Goal: Task Accomplishment & Management: Use online tool/utility

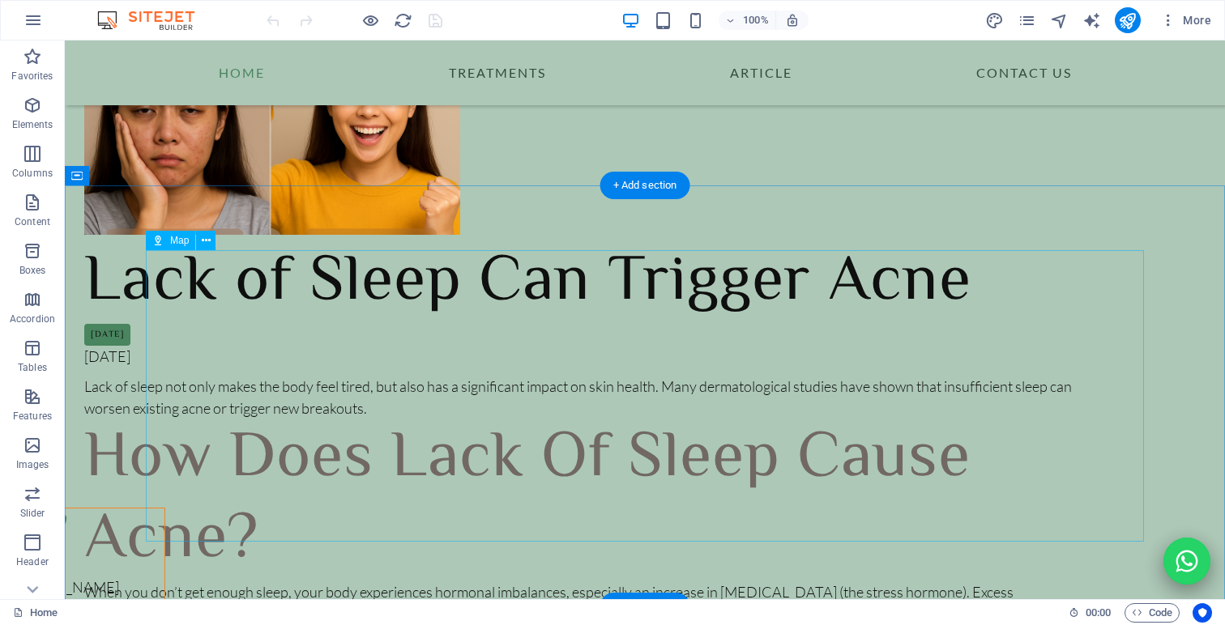
scroll to position [7899, 0]
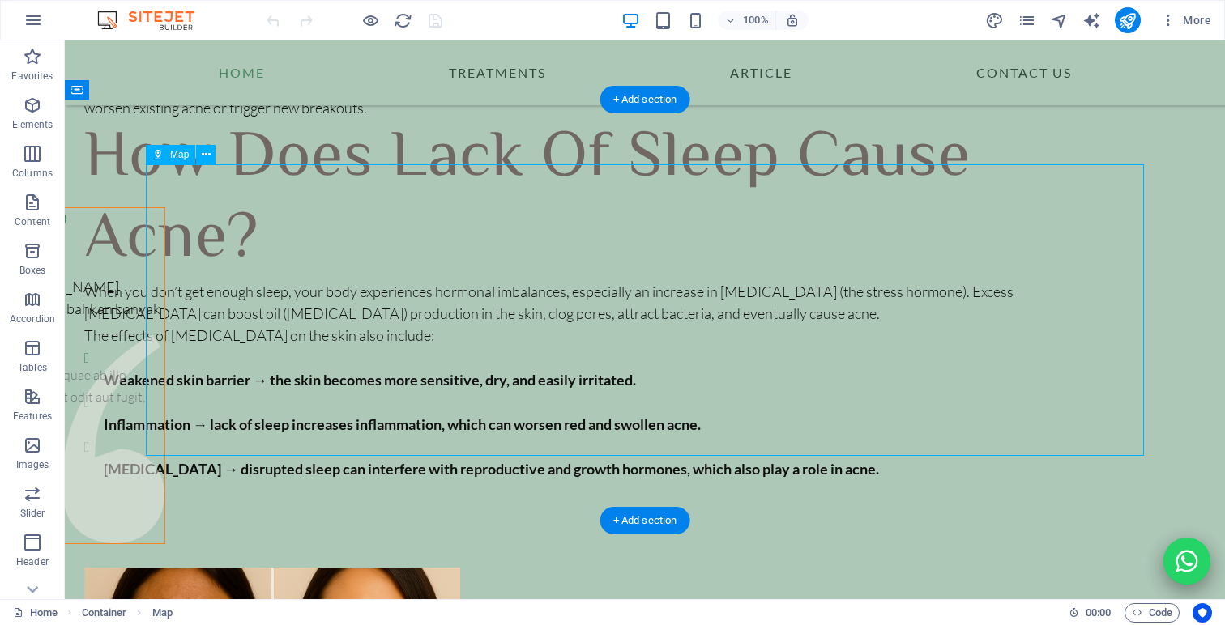
select select "1"
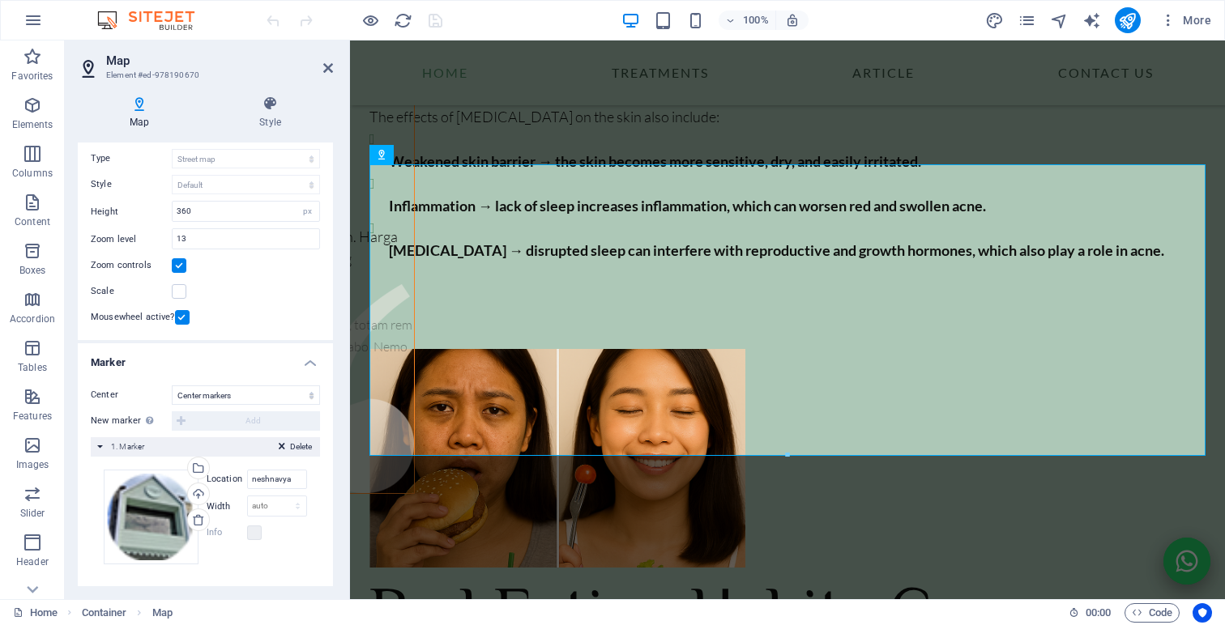
scroll to position [92, 0]
click at [270, 501] on select "auto px" at bounding box center [277, 502] width 58 height 19
select select "px"
click at [280, 493] on select "auto px" at bounding box center [277, 502] width 58 height 19
type input "100"
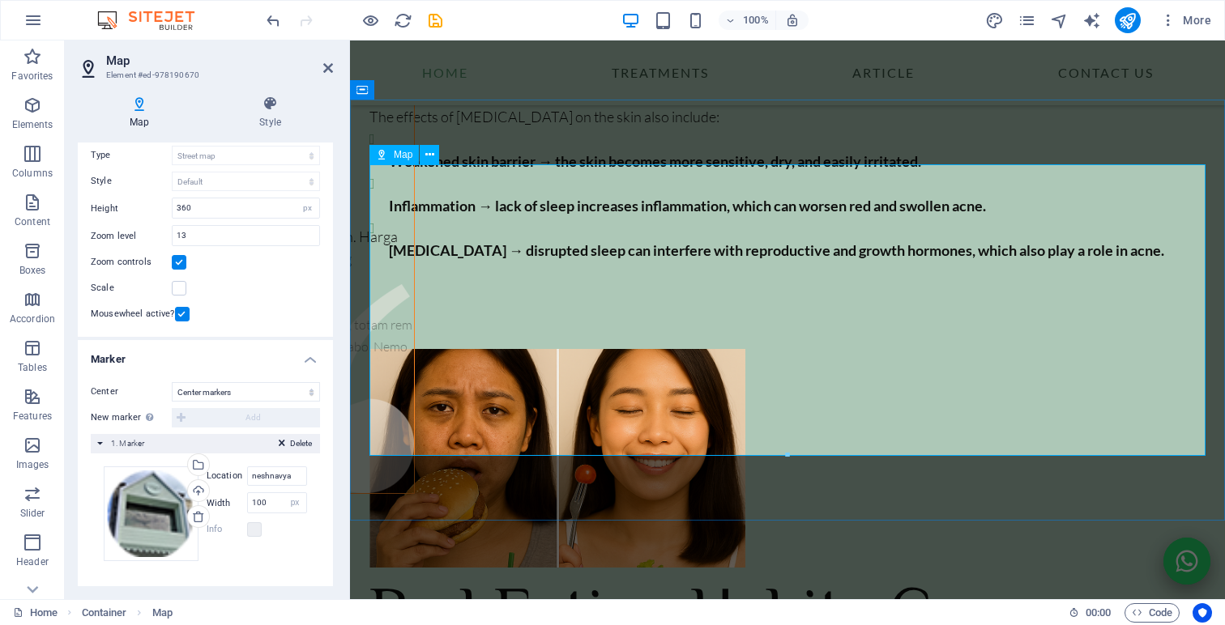
click at [258, 394] on select "Don't center Center markers Center and zoom markers" at bounding box center [246, 391] width 148 height 19
select select "2"
click at [172, 382] on select "Don't center Center markers Center and zoom markers" at bounding box center [246, 391] width 148 height 19
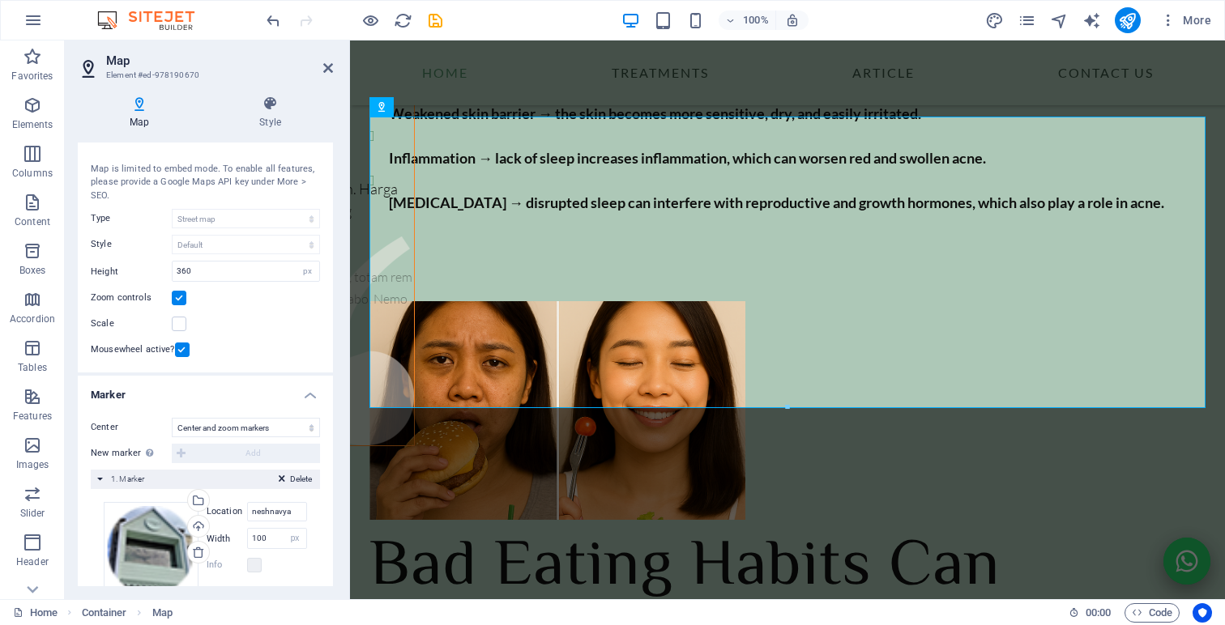
scroll to position [12, 0]
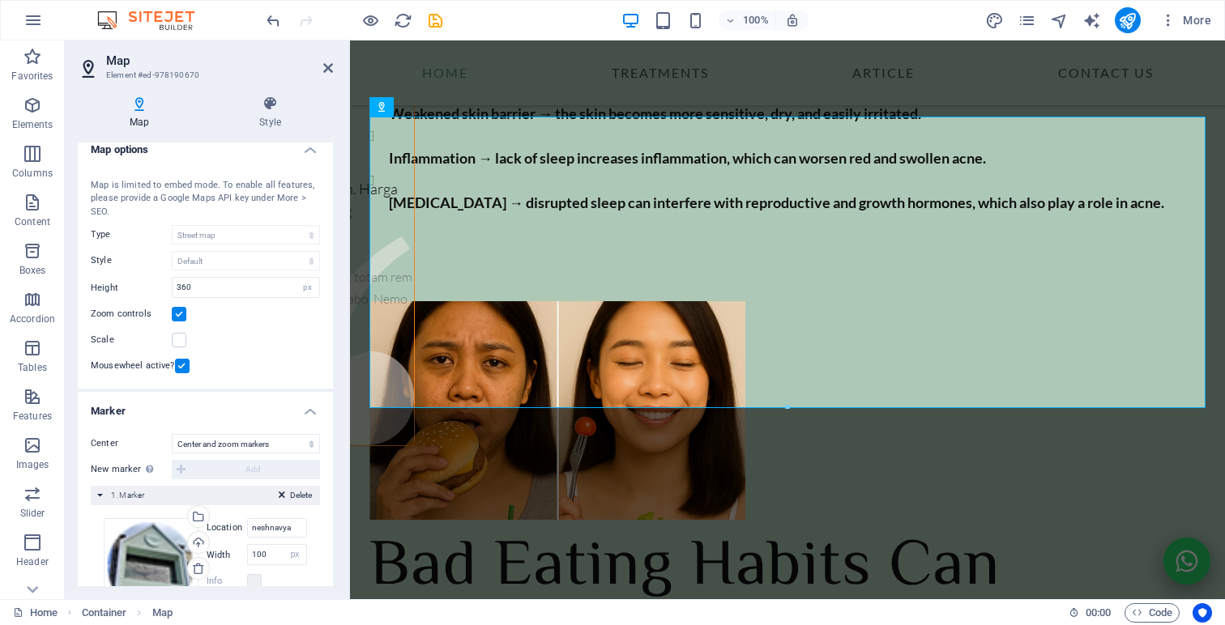
click at [292, 197] on div "Map is limited to embed mode. To enable all features, please provide a Google M…" at bounding box center [205, 199] width 229 height 41
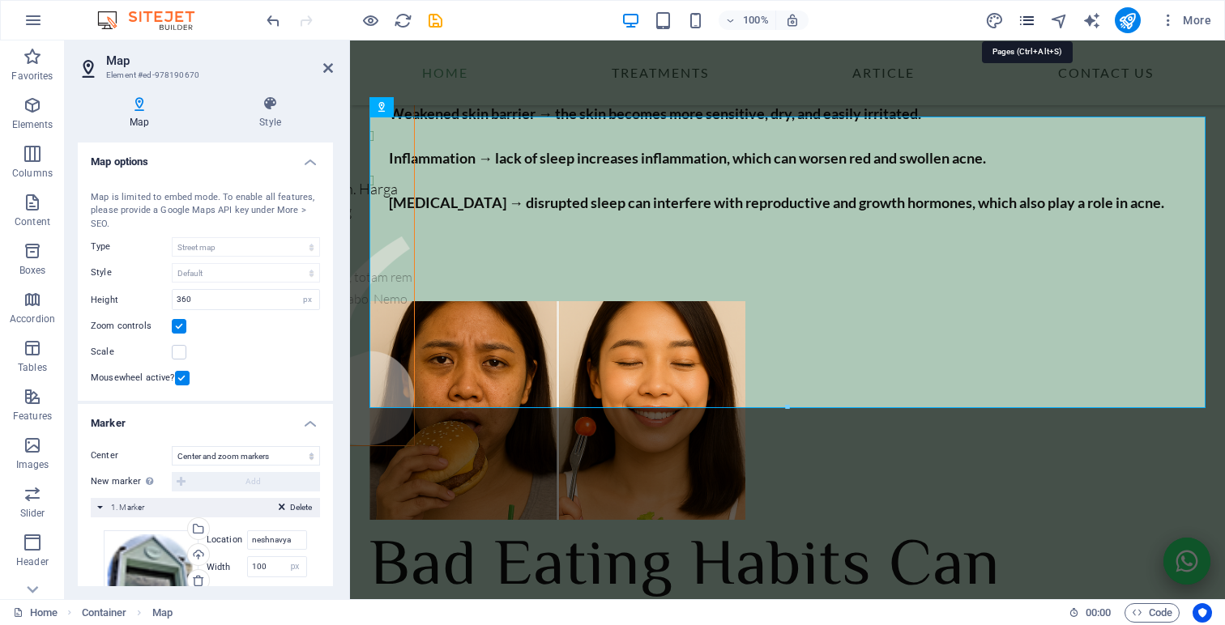
click at [1031, 20] on icon "pages" at bounding box center [1026, 20] width 19 height 19
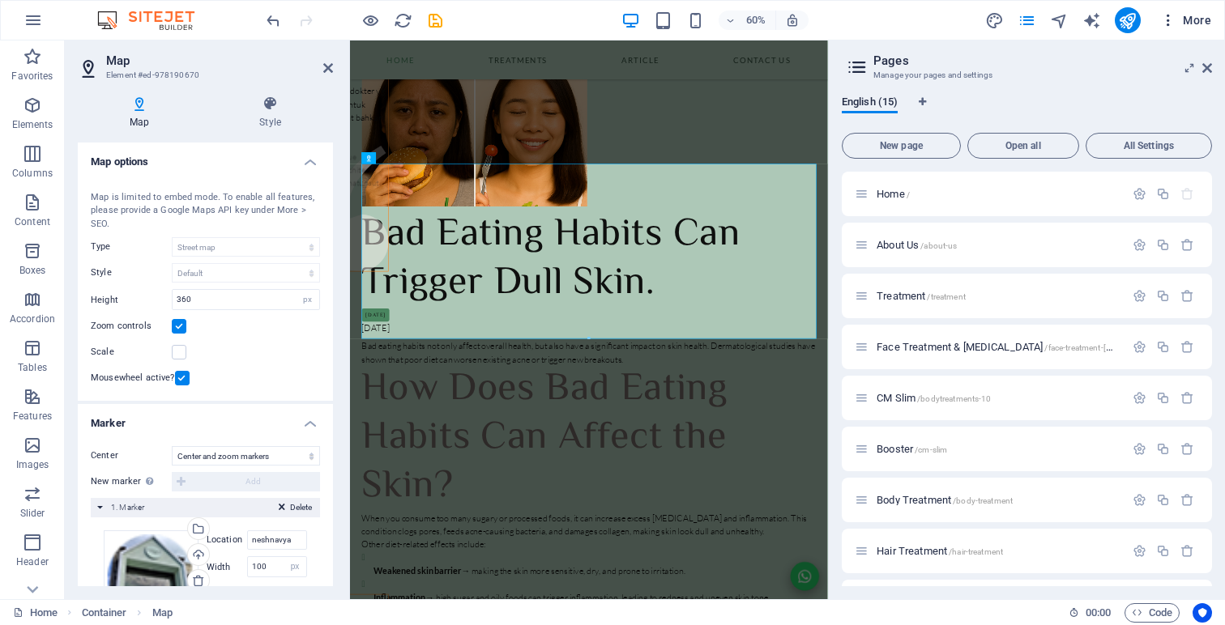
click at [1187, 21] on span "More" at bounding box center [1185, 20] width 51 height 16
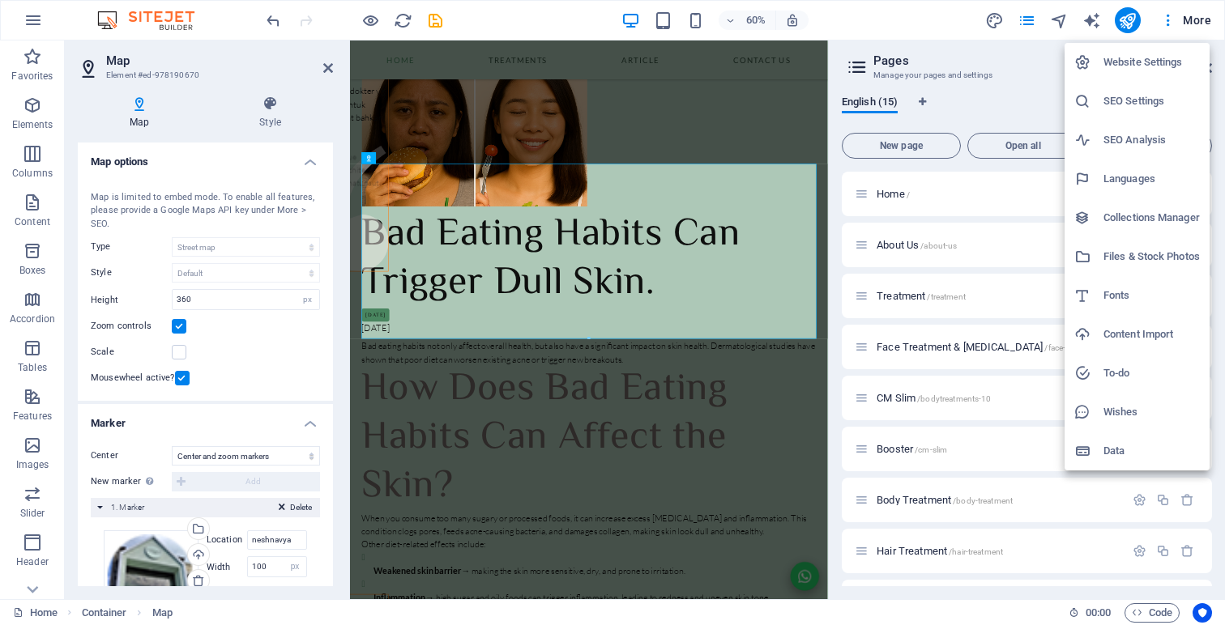
click at [1155, 106] on h6 "SEO Settings" at bounding box center [1151, 101] width 96 height 19
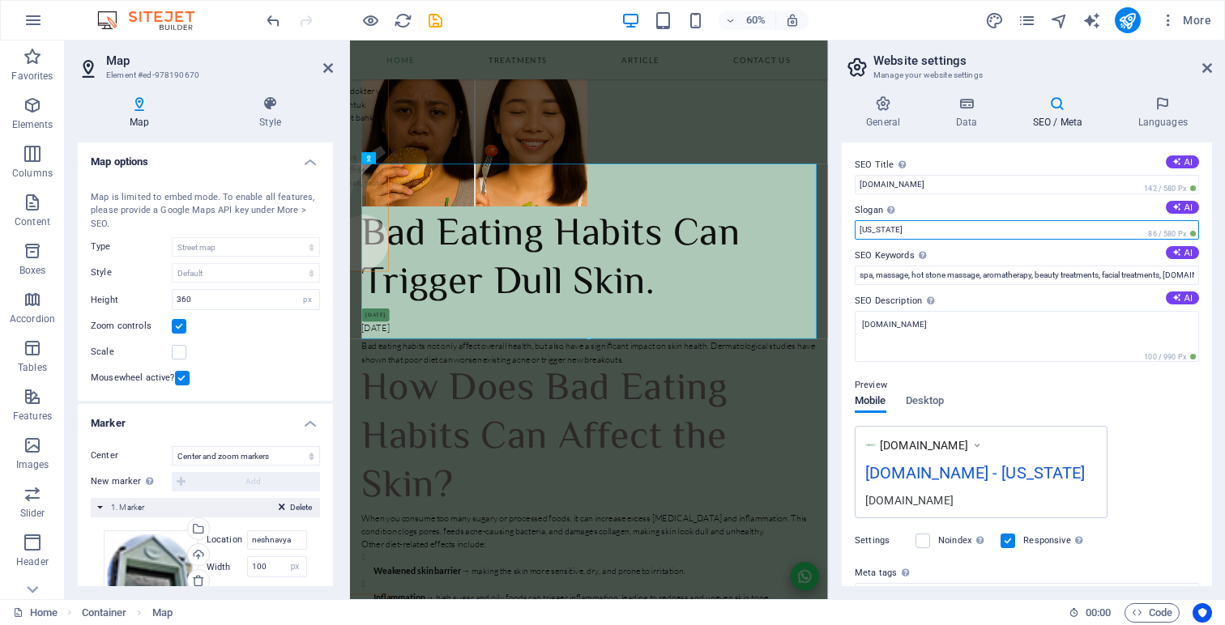
click at [1093, 237] on input "[US_STATE]" at bounding box center [1027, 229] width 344 height 19
click at [1172, 211] on icon at bounding box center [1176, 207] width 9 height 9
type input "Radiate Calm and Beauty, Naturally Balanced"
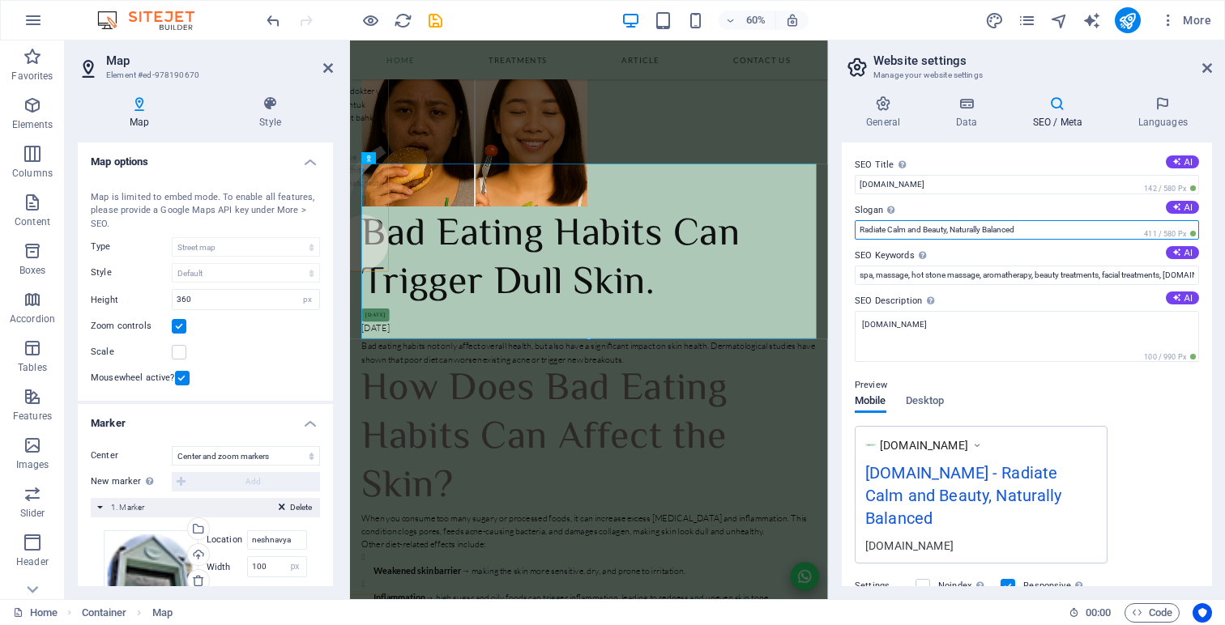
click at [1064, 225] on input "Radiate Calm and Beauty, Naturally Balanced" at bounding box center [1027, 229] width 344 height 19
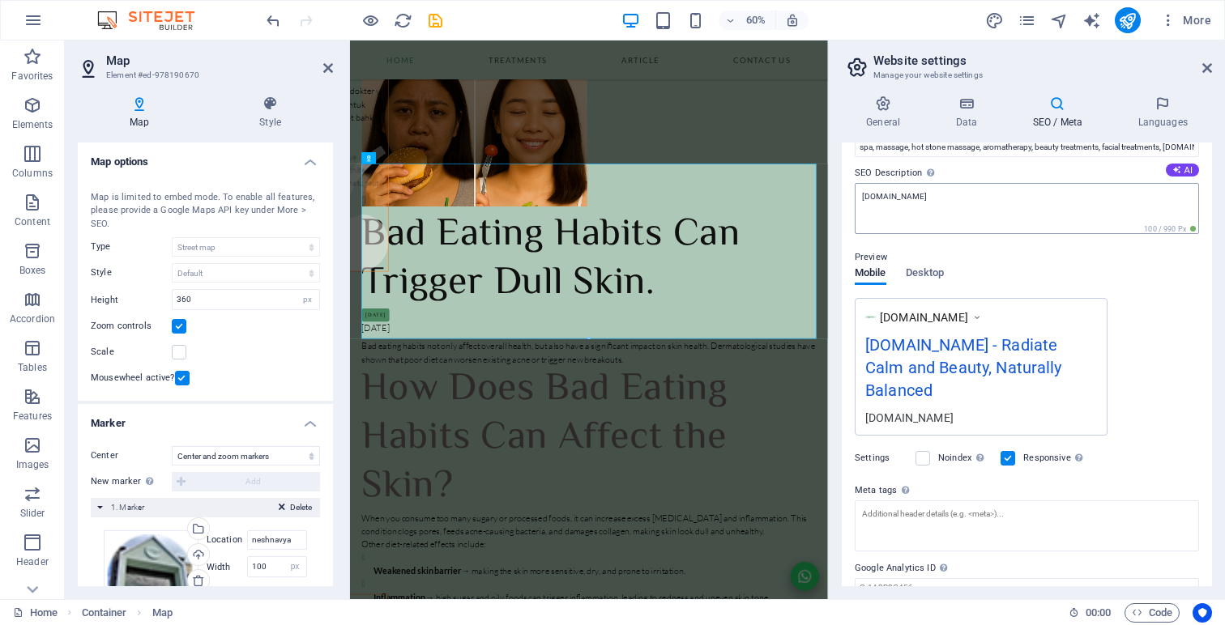
scroll to position [174, 0]
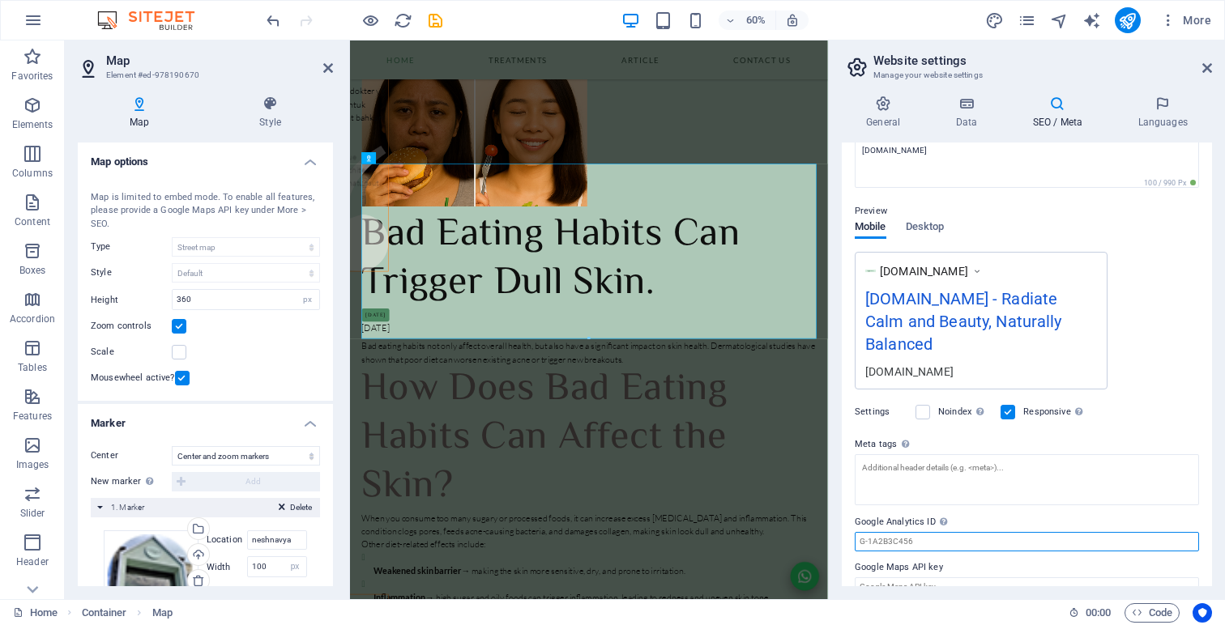
click at [976, 532] on input "Google Analytics ID Please only add the Google Analytics ID. We automatically i…" at bounding box center [1027, 541] width 344 height 19
click at [965, 574] on div "SEO Title The title of your website - make it something that stands out in sear…" at bounding box center [1027, 365] width 370 height 444
click at [962, 532] on input "Google Analytics ID Please only add the Google Analytics ID. We automatically i…" at bounding box center [1027, 541] width 344 height 19
click at [1176, 390] on div "Settings Noindex Instruct search engines to exclude this website from search re…" at bounding box center [1027, 412] width 344 height 45
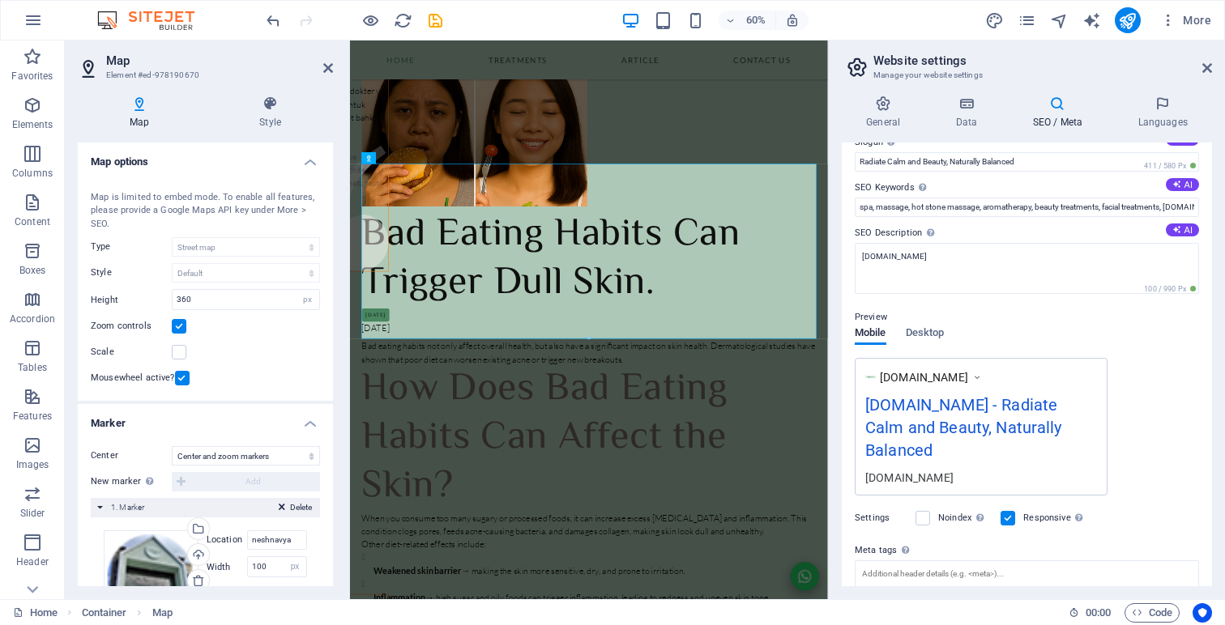
scroll to position [0, 0]
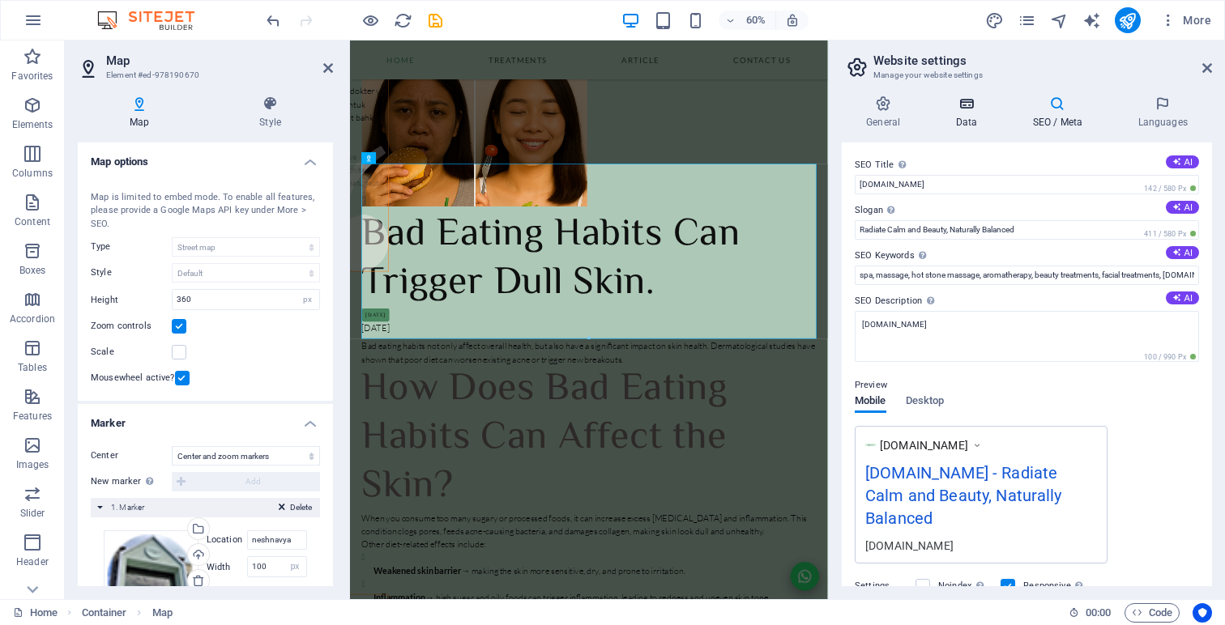
click at [963, 113] on h4 "Data" at bounding box center [969, 113] width 77 height 34
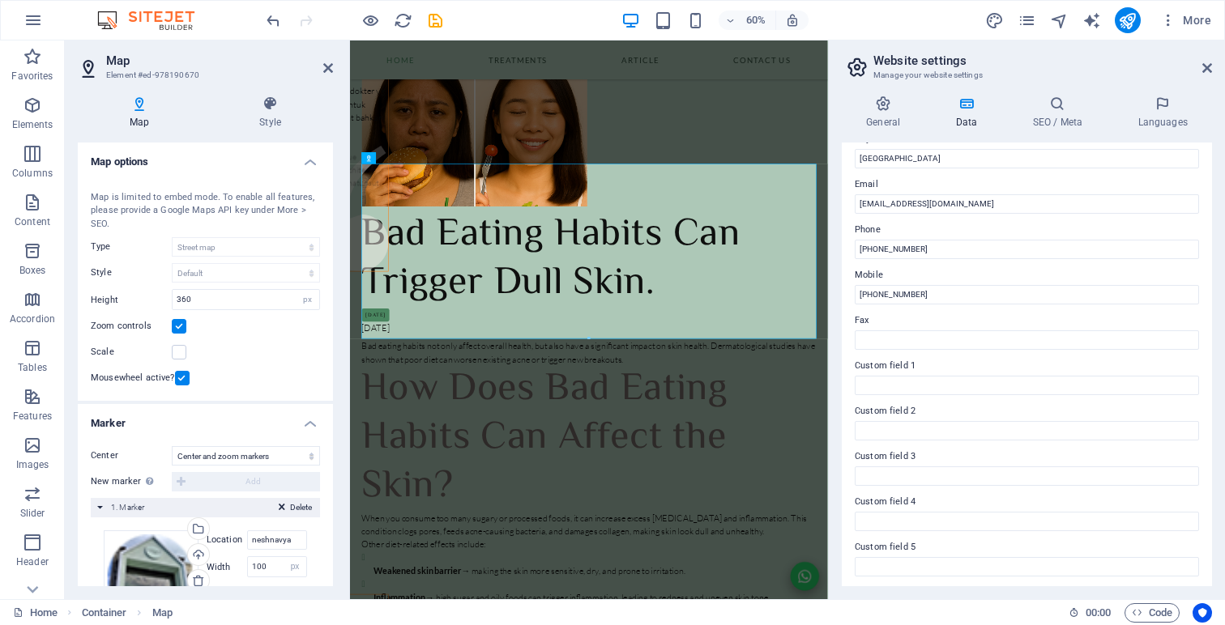
scroll to position [334, 0]
click at [1051, 109] on icon at bounding box center [1057, 104] width 99 height 16
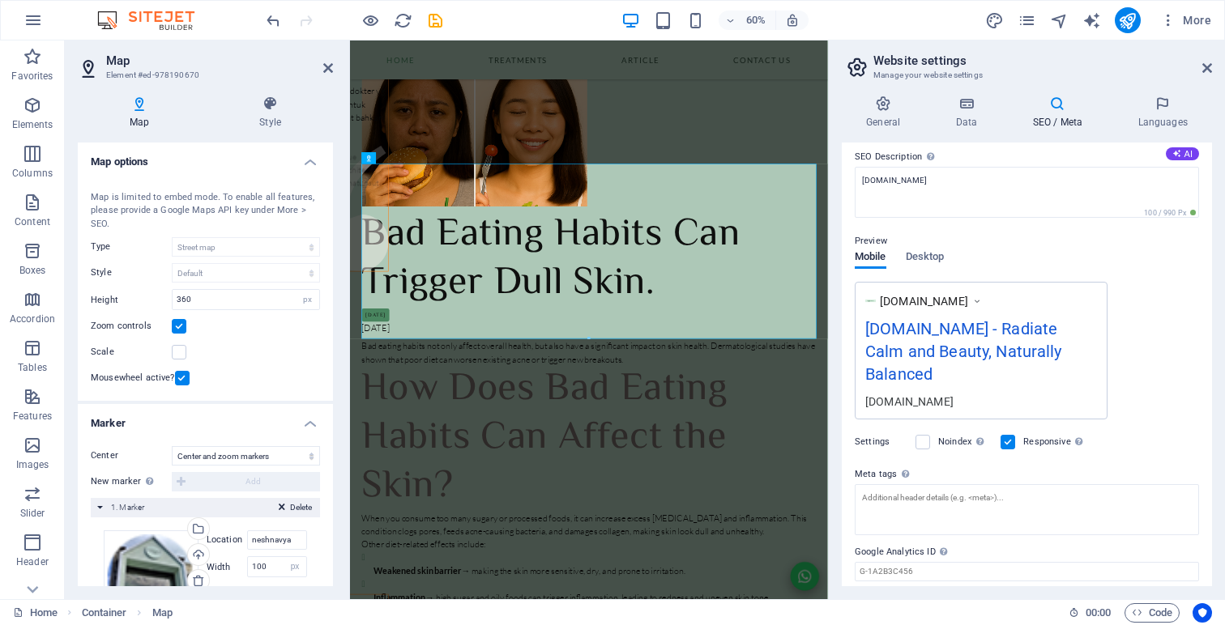
scroll to position [174, 0]
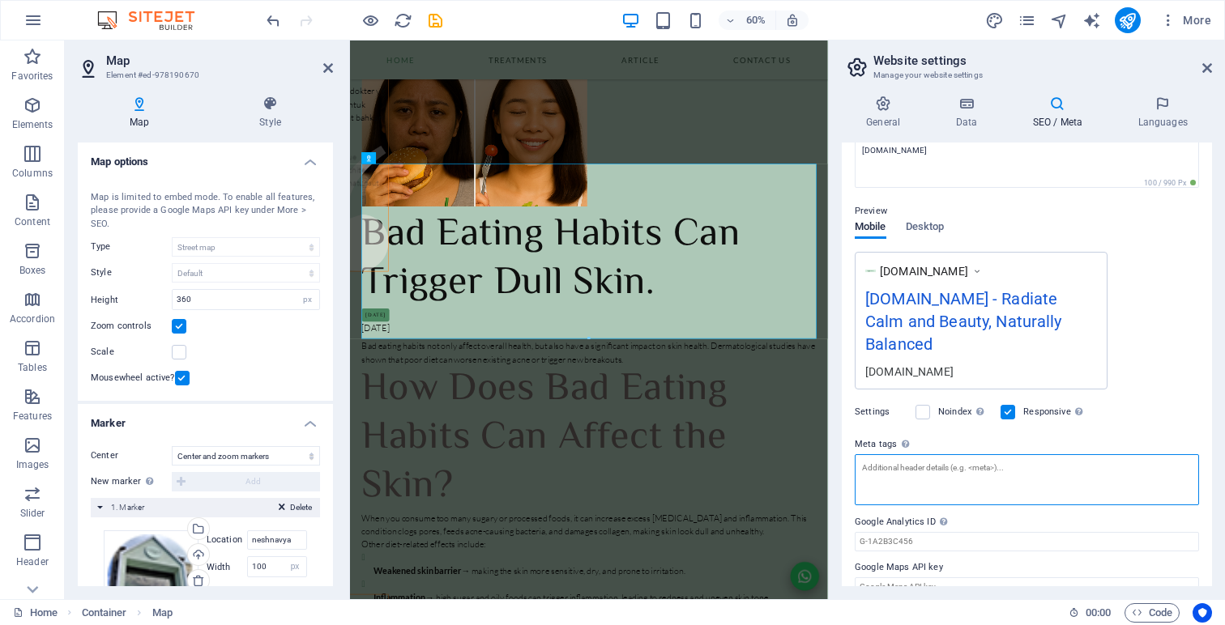
click at [996, 455] on textarea "Meta tags Enter HTML code here that will be placed inside the tags of your webs…" at bounding box center [1027, 479] width 344 height 51
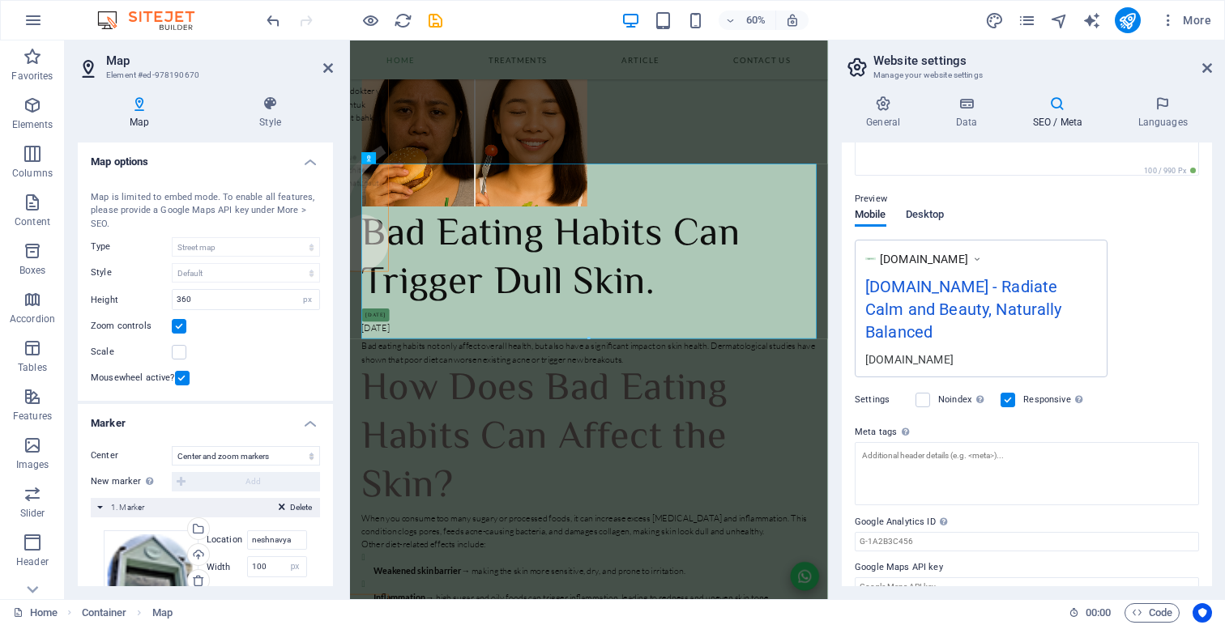
click at [924, 219] on div "Preview Mobile Desktop [DOMAIN_NAME] [DOMAIN_NAME] - Radiate Calm and Beauty, N…" at bounding box center [1027, 277] width 344 height 201
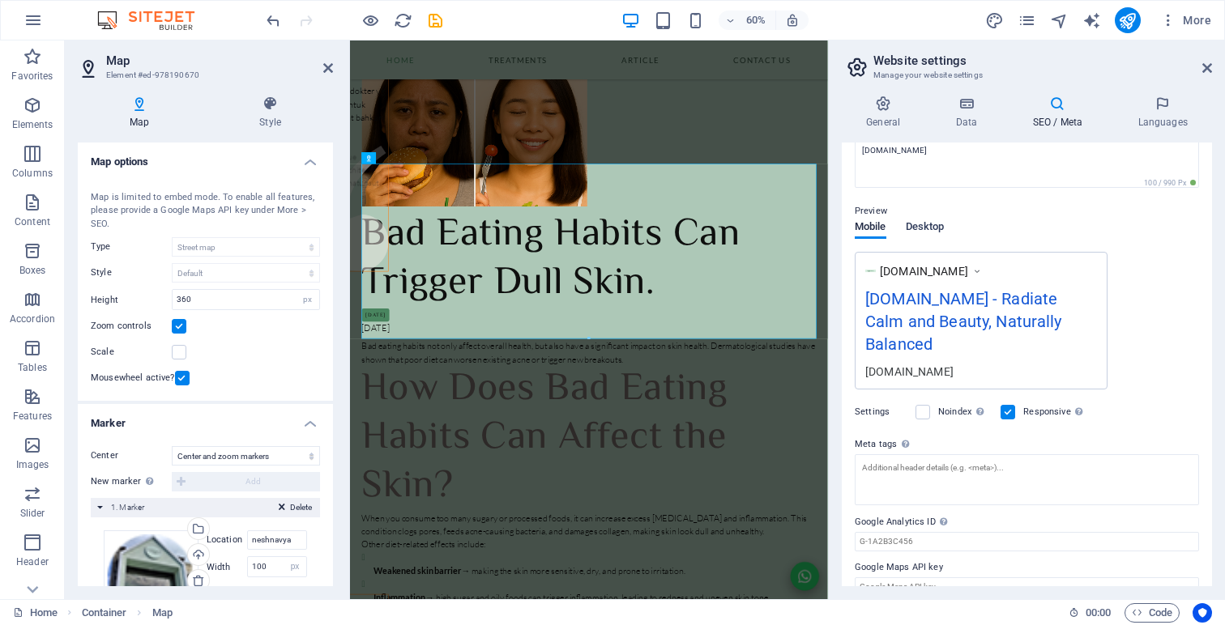
click at [927, 228] on span "Desktop" at bounding box center [925, 228] width 39 height 23
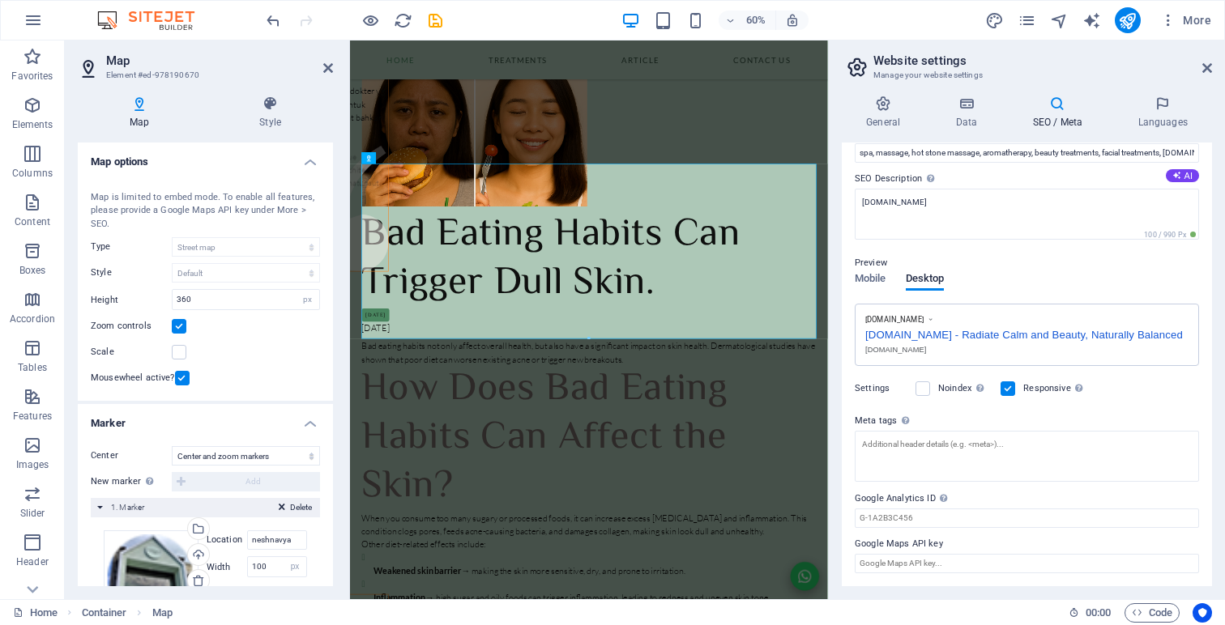
scroll to position [0, 0]
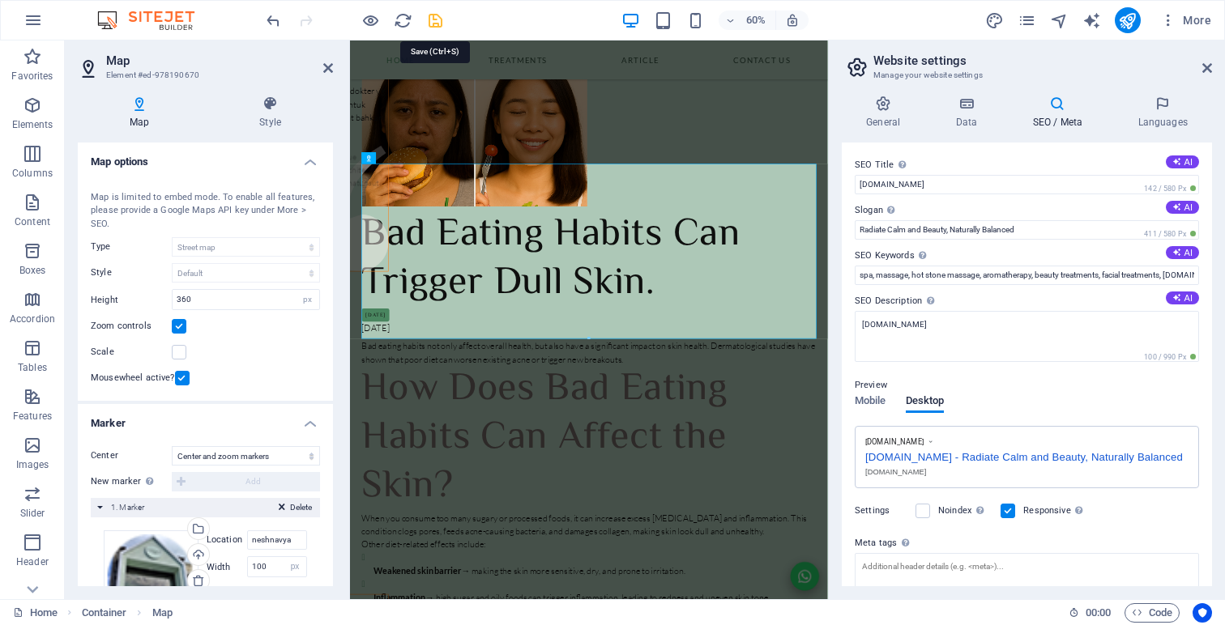
click at [437, 19] on icon "save" at bounding box center [435, 20] width 19 height 19
checkbox input "false"
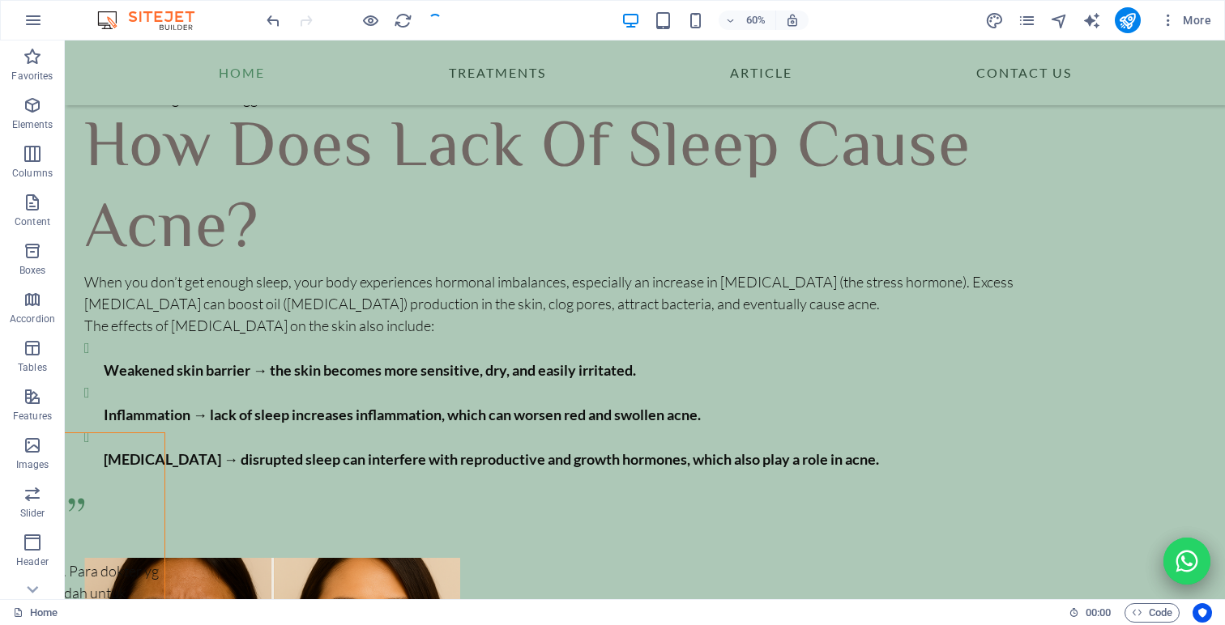
scroll to position [7947, 0]
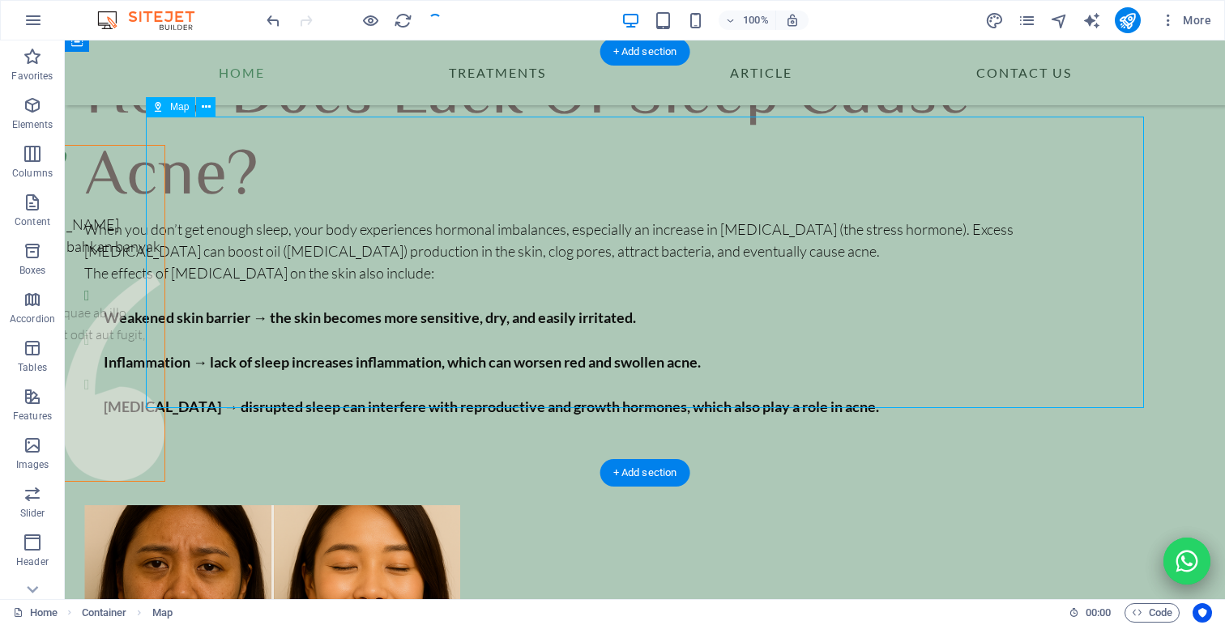
select select "2"
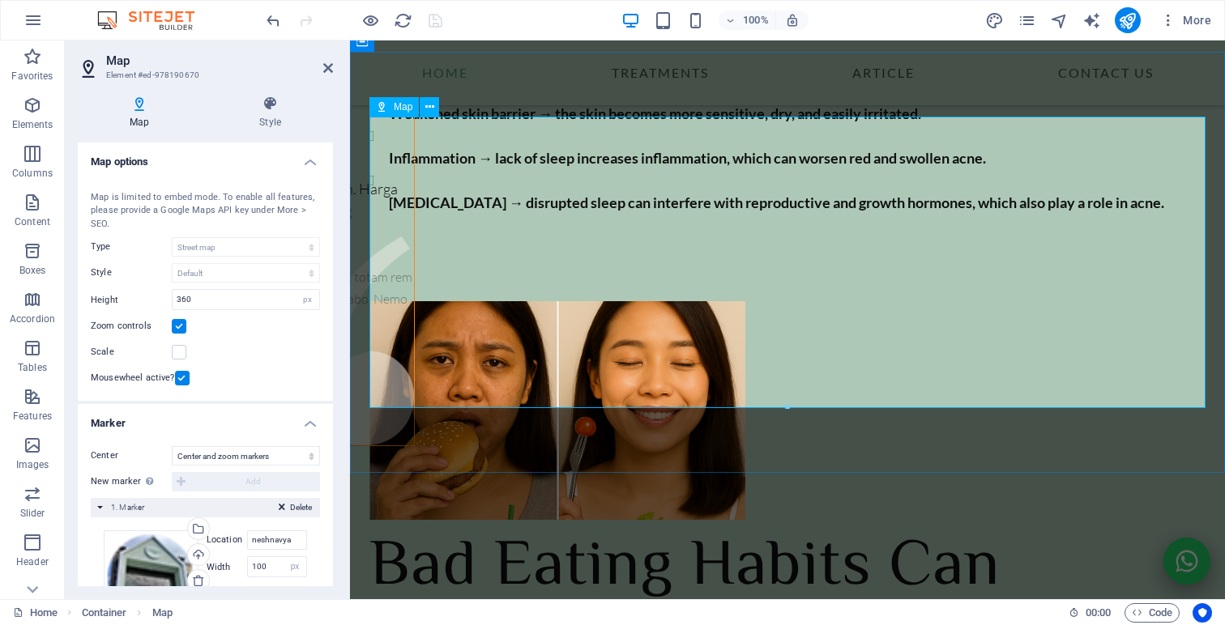
click at [431, 105] on icon at bounding box center [429, 107] width 9 height 17
click at [255, 201] on div "Map is limited to embed mode. To enable all features, please provide a Google M…" at bounding box center [205, 211] width 229 height 41
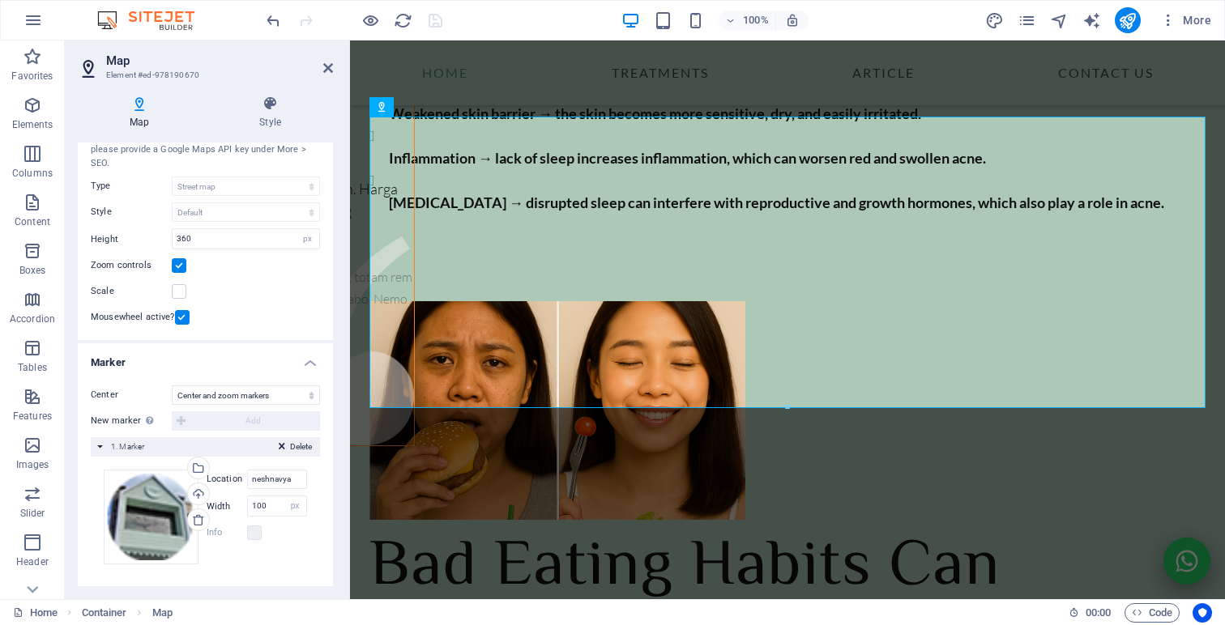
scroll to position [64, 0]
click at [284, 504] on select "auto px" at bounding box center [295, 502] width 23 height 19
select select "auto"
click at [284, 493] on select "auto px" at bounding box center [295, 502] width 23 height 19
select select "DISABLED_OPTION_VALUE"
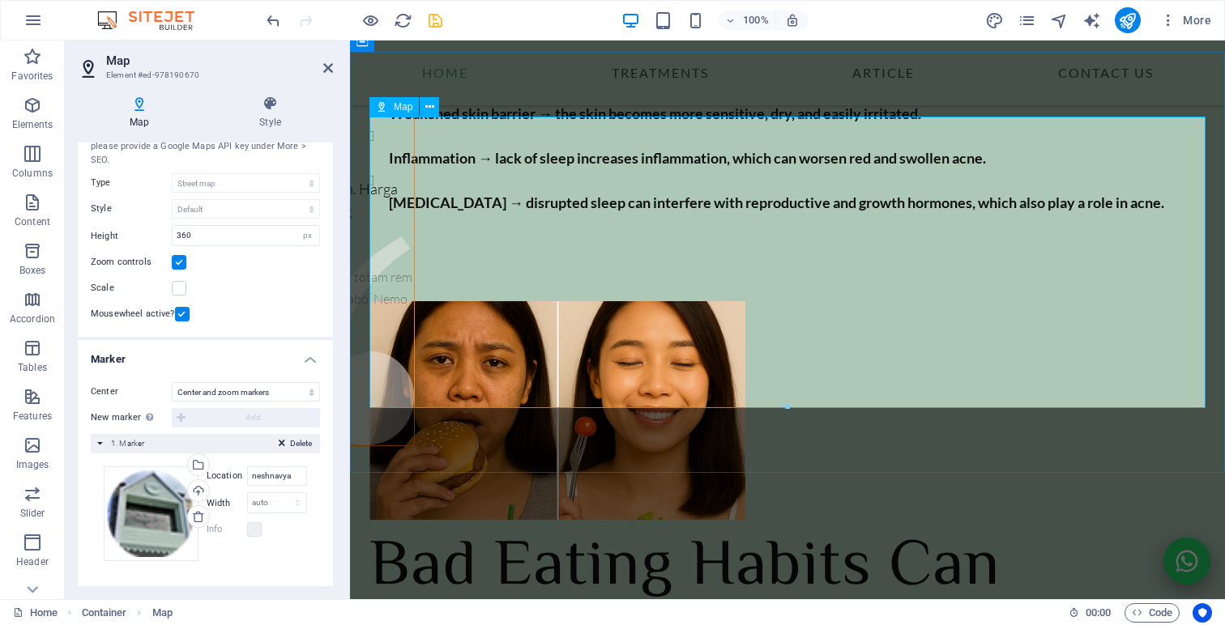
click at [427, 107] on icon at bounding box center [429, 107] width 9 height 17
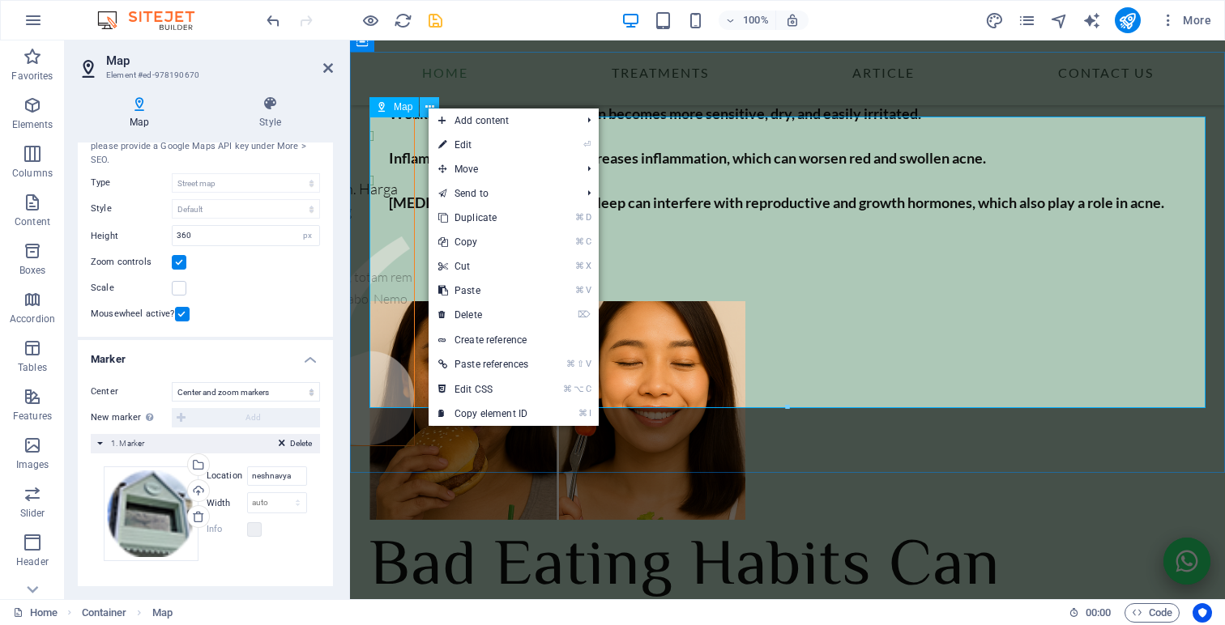
click at [427, 107] on icon at bounding box center [429, 107] width 9 height 17
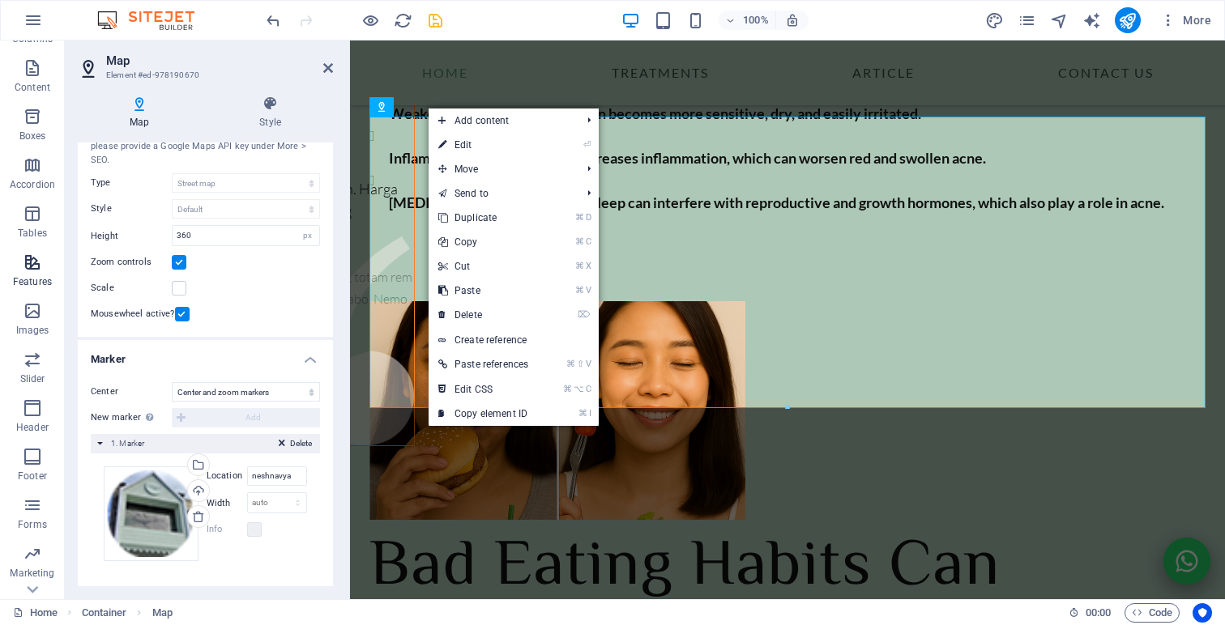
scroll to position [170, 0]
click at [35, 574] on icon "button" at bounding box center [32, 566] width 19 height 19
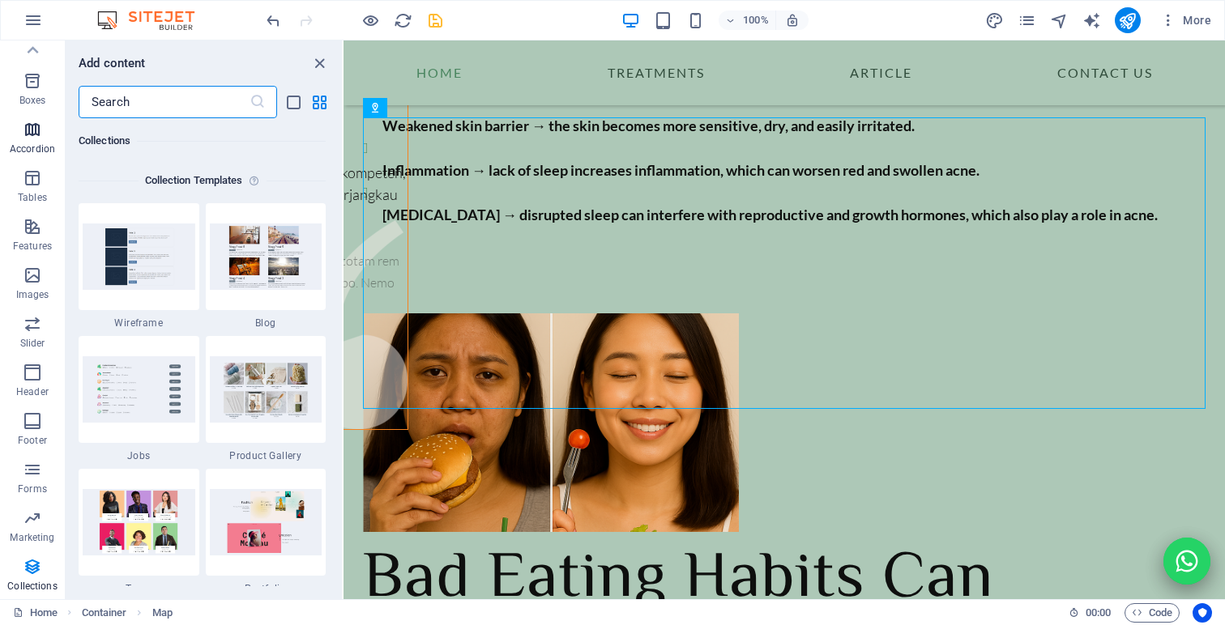
scroll to position [0, 0]
click at [34, 102] on icon "button" at bounding box center [32, 105] width 19 height 19
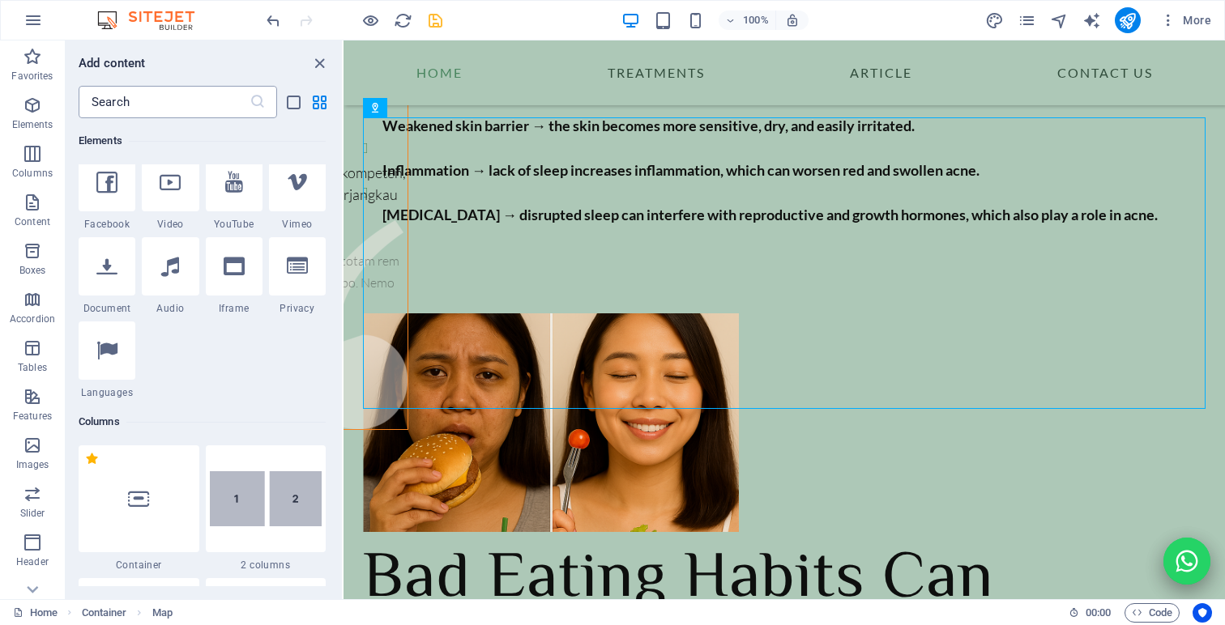
scroll to position [173, 0]
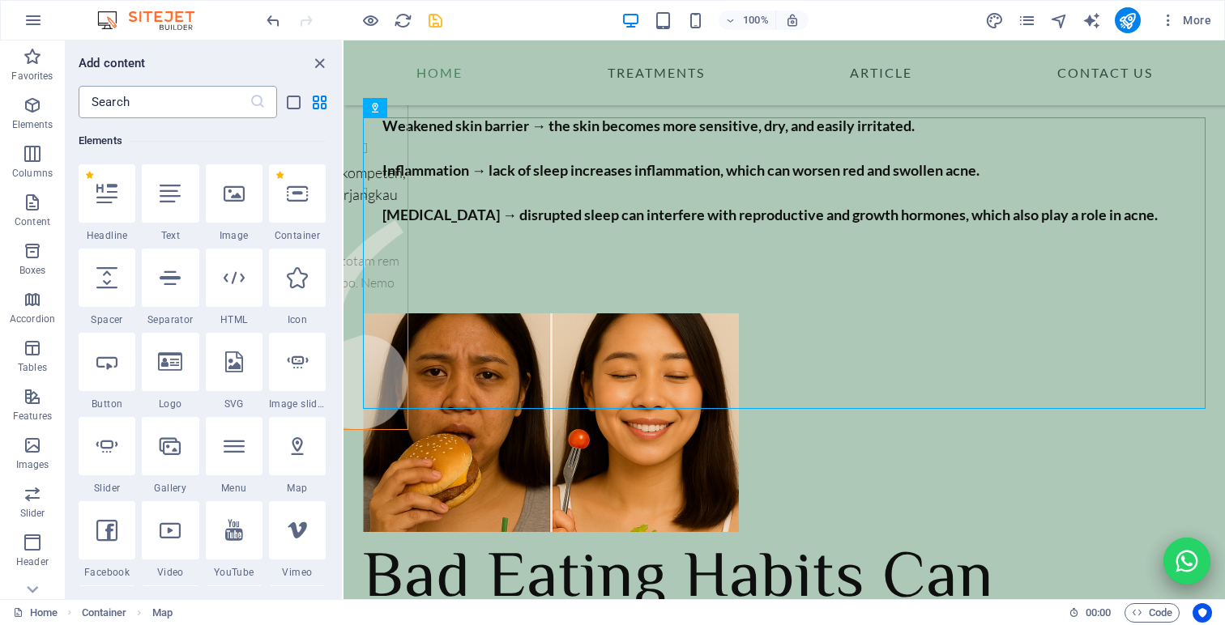
click at [139, 109] on input "text" at bounding box center [164, 102] width 171 height 32
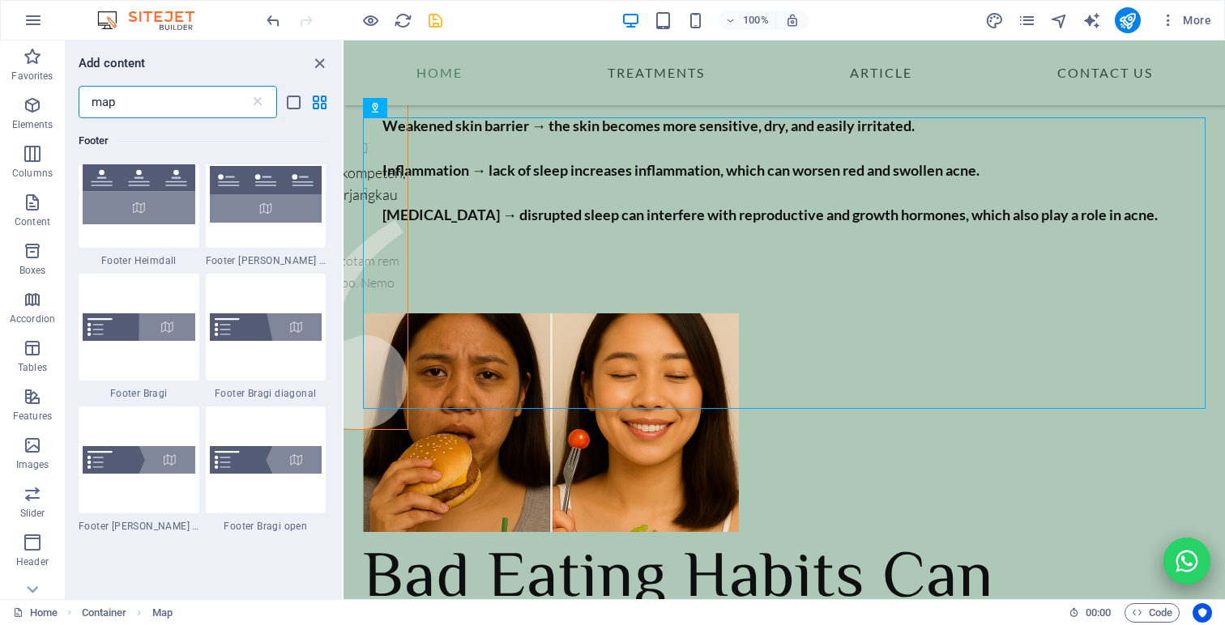
scroll to position [0, 0]
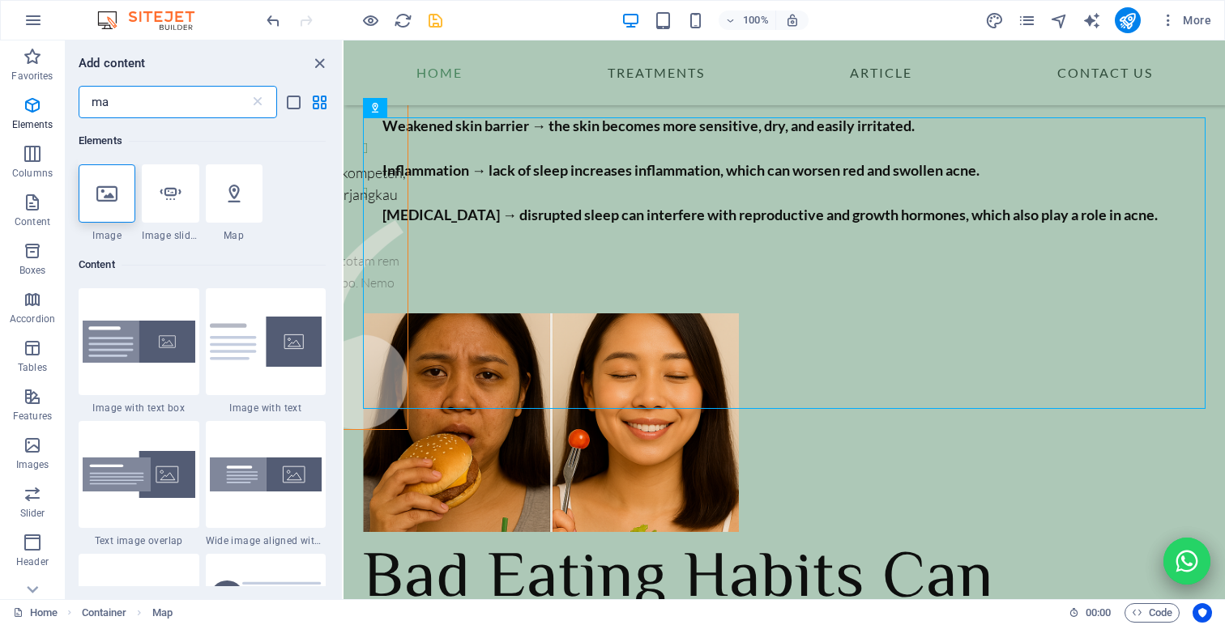
type input "m"
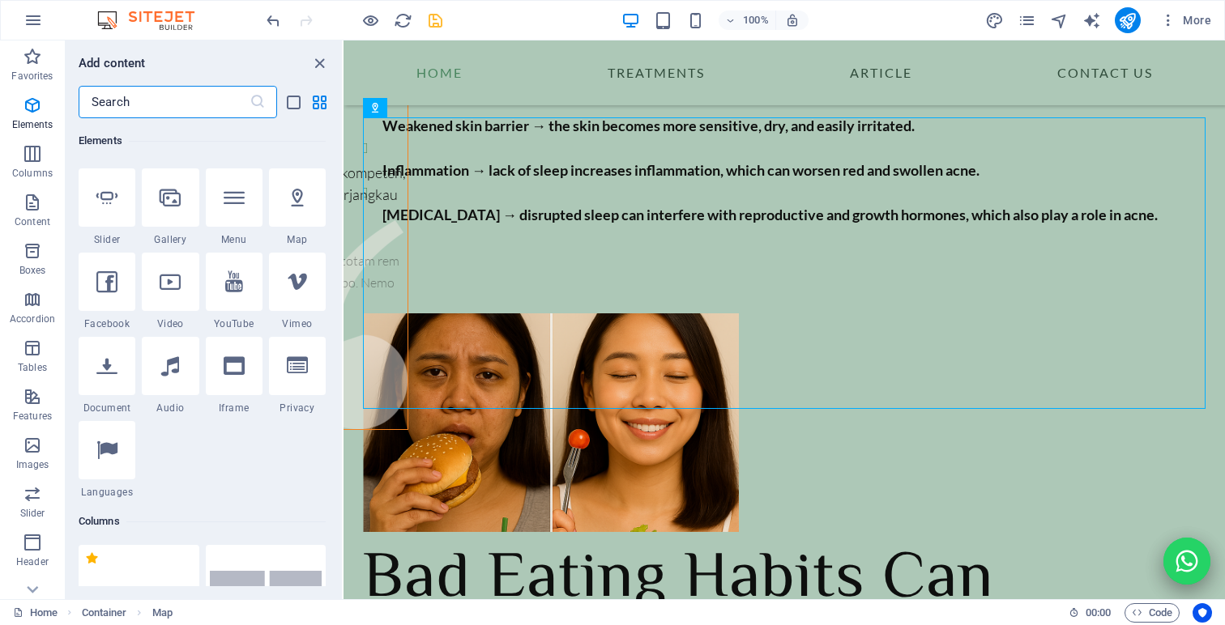
scroll to position [422, 0]
click at [320, 62] on icon "close panel" at bounding box center [319, 63] width 19 height 19
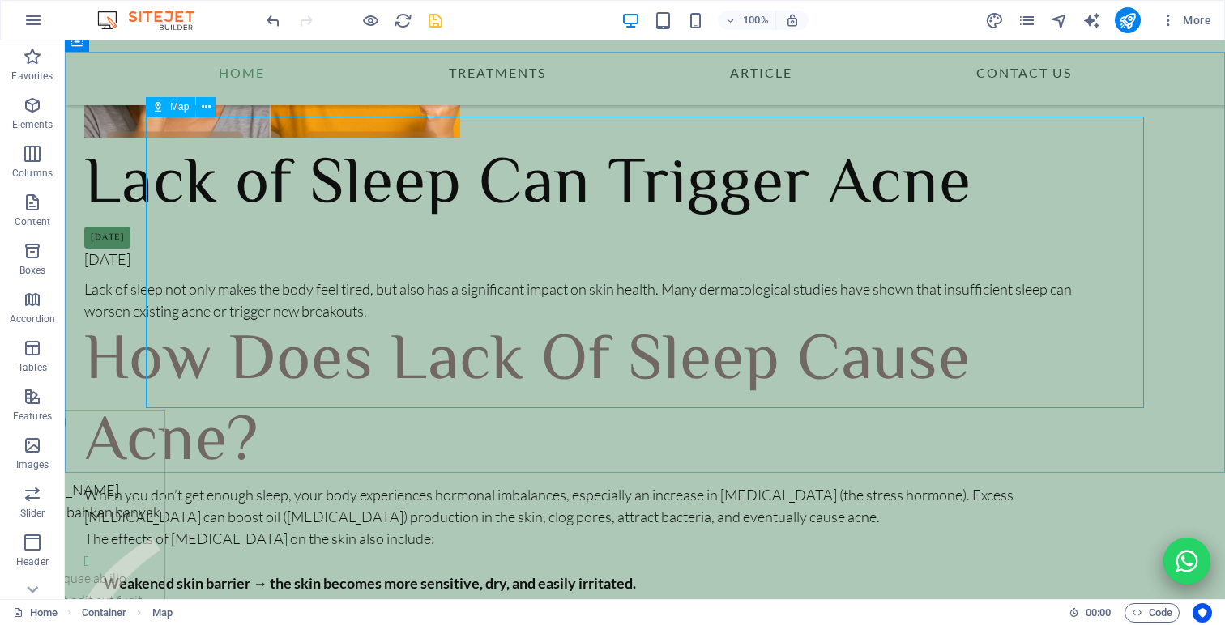
click at [173, 104] on span "Map" at bounding box center [179, 107] width 19 height 10
select select "2"
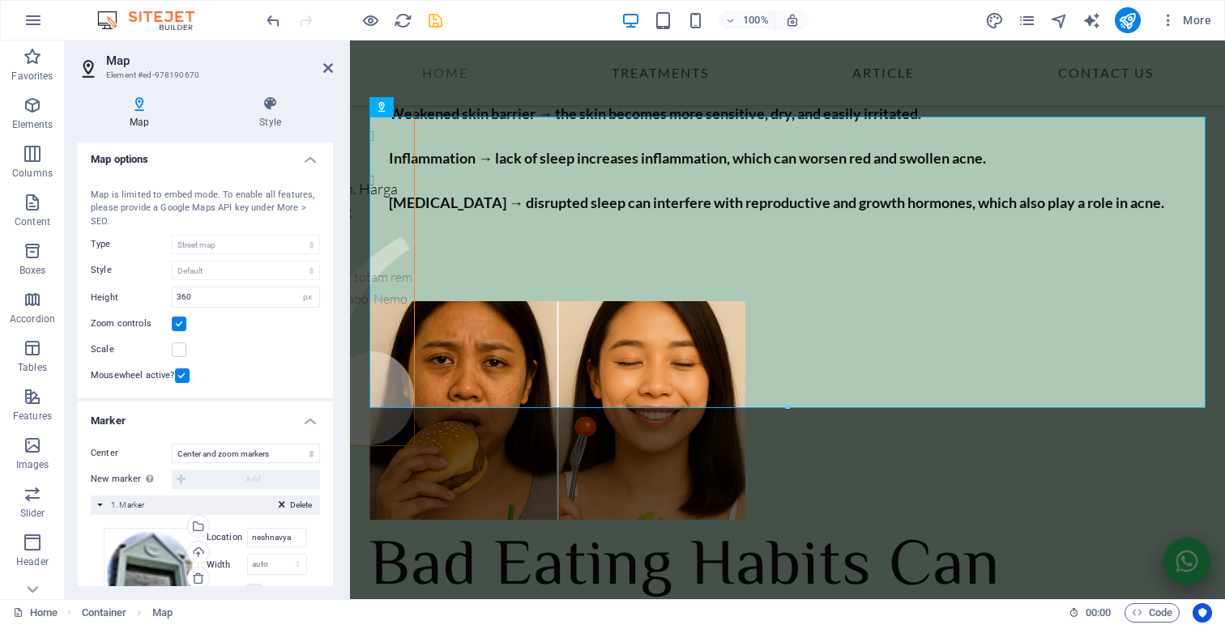
scroll to position [32, 0]
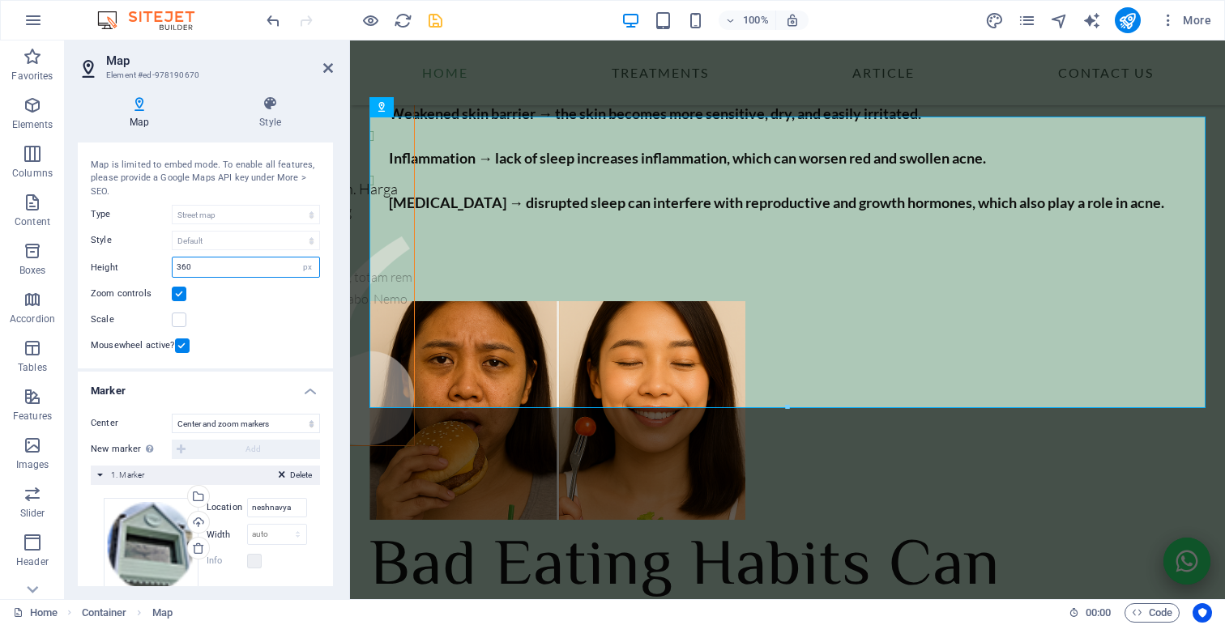
click at [208, 262] on input "360" at bounding box center [246, 267] width 147 height 19
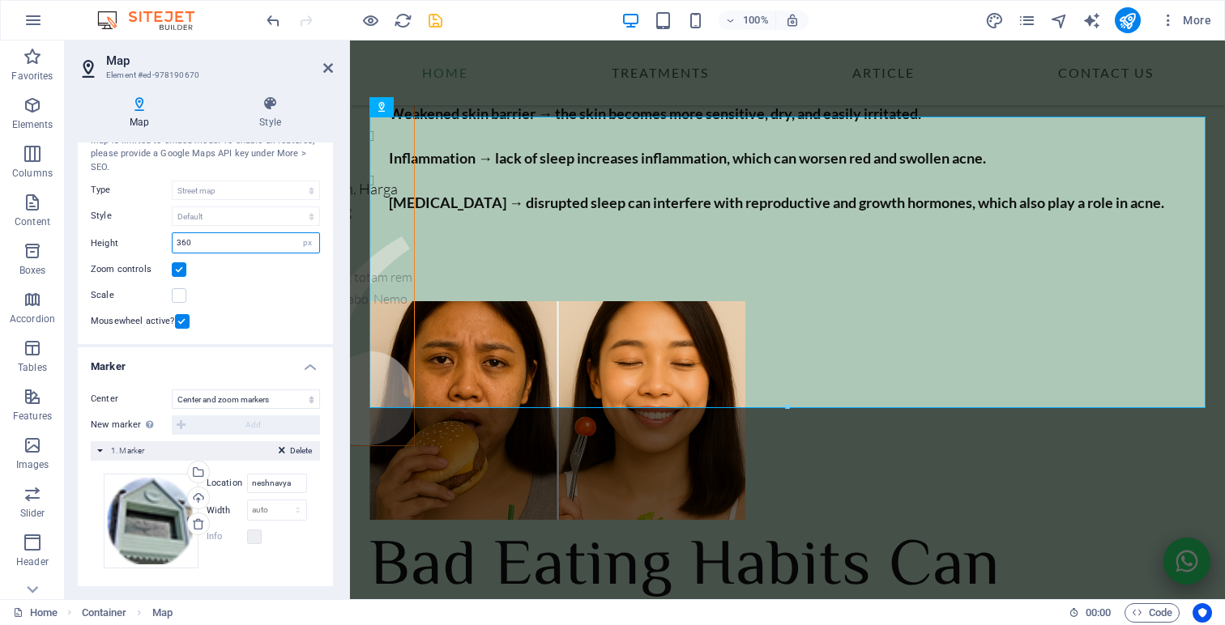
scroll to position [64, 0]
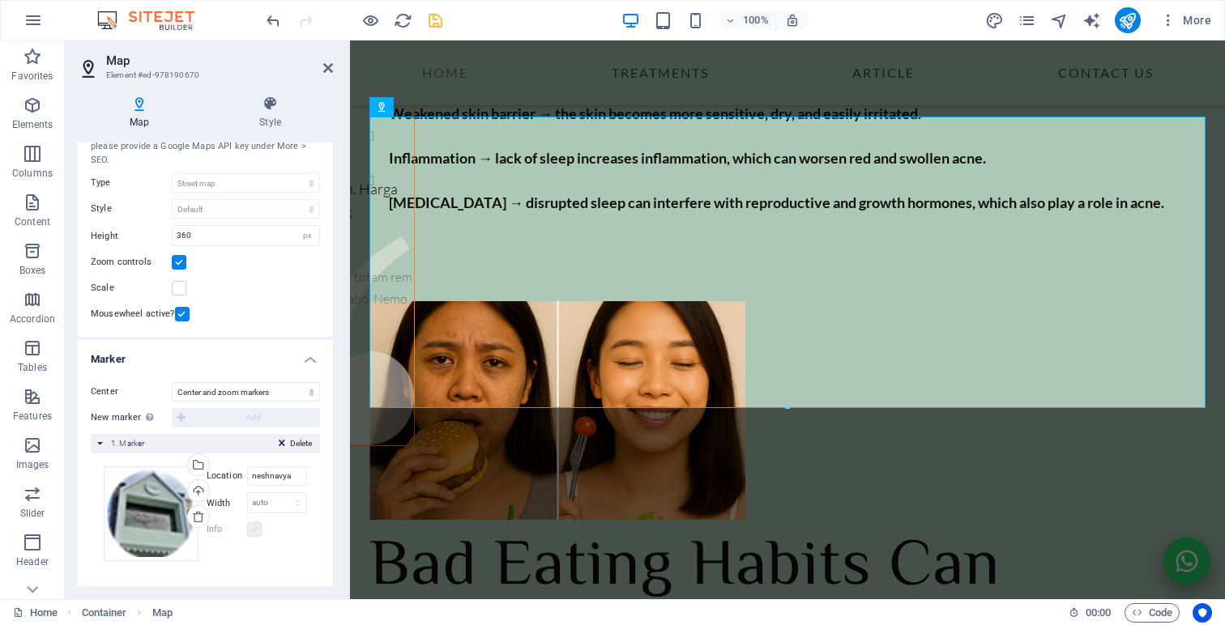
click at [251, 536] on label at bounding box center [254, 529] width 15 height 15
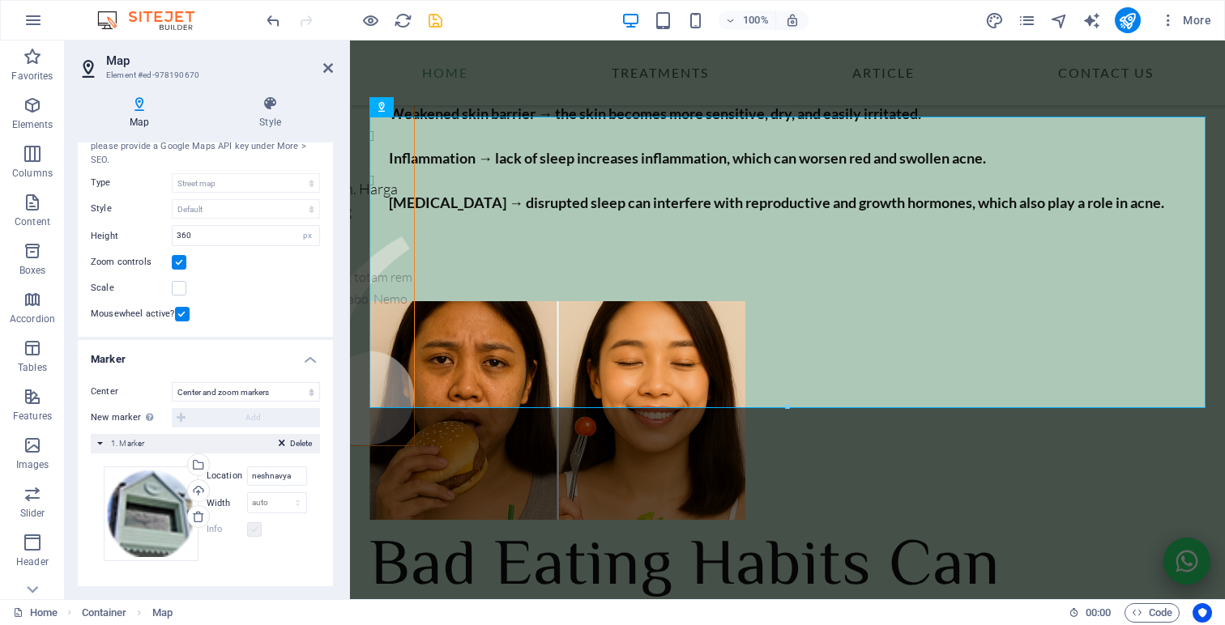
click at [251, 536] on label at bounding box center [254, 529] width 15 height 15
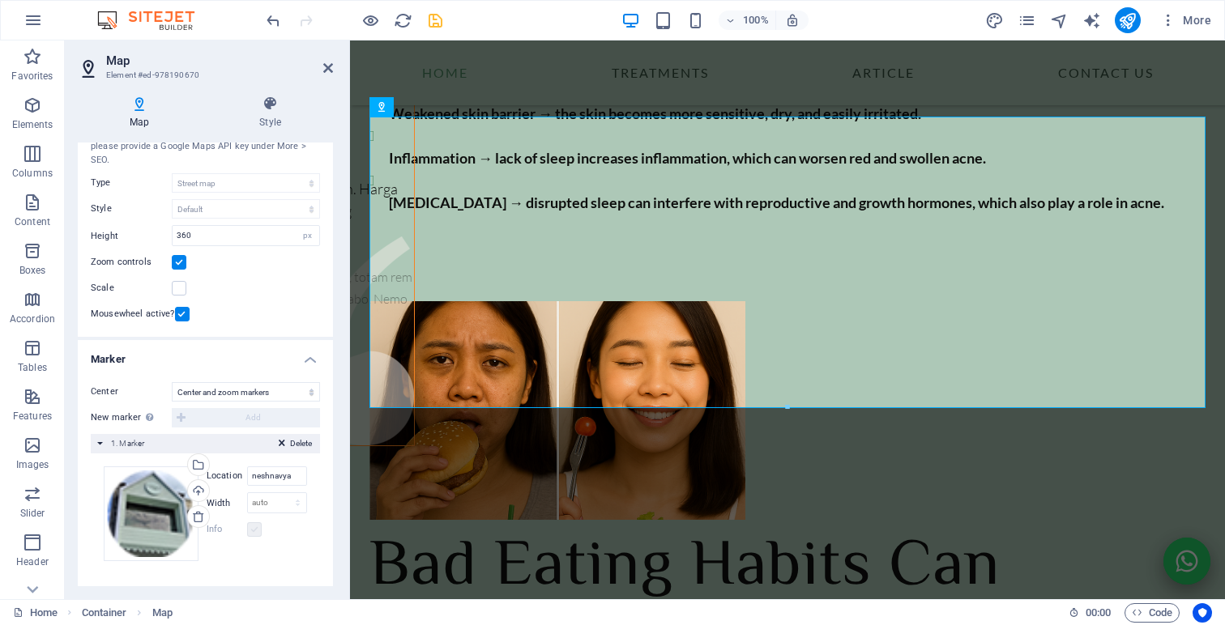
click at [251, 536] on label at bounding box center [254, 529] width 15 height 15
click at [98, 445] on div "Delete 1. Marker" at bounding box center [205, 443] width 229 height 19
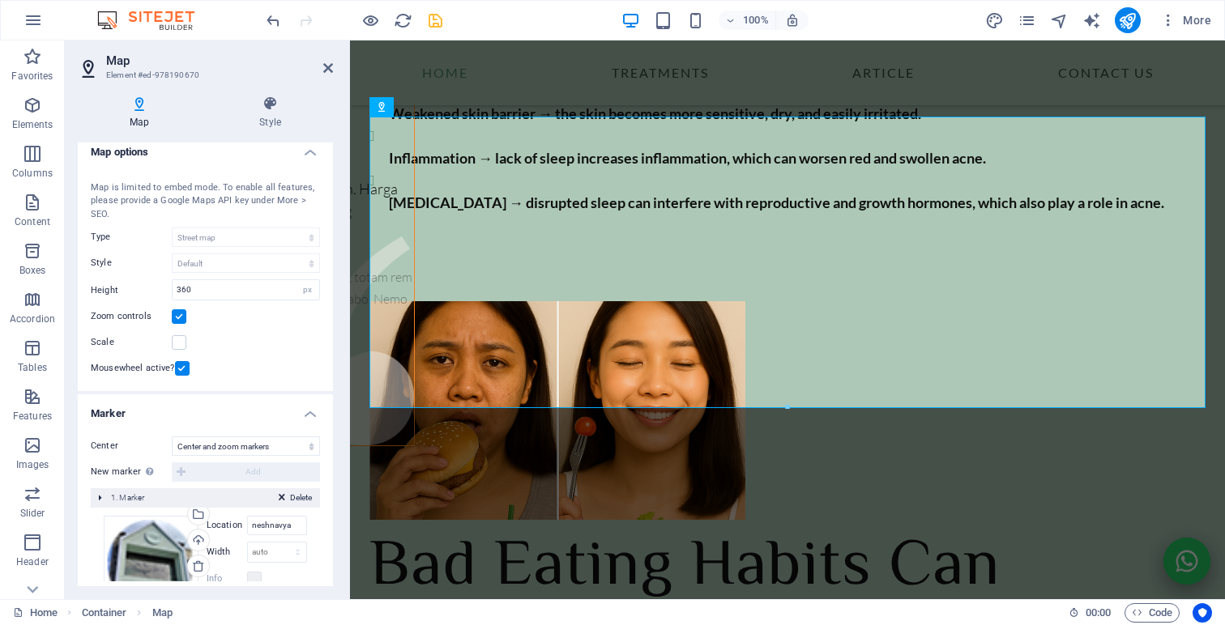
scroll to position [0, 0]
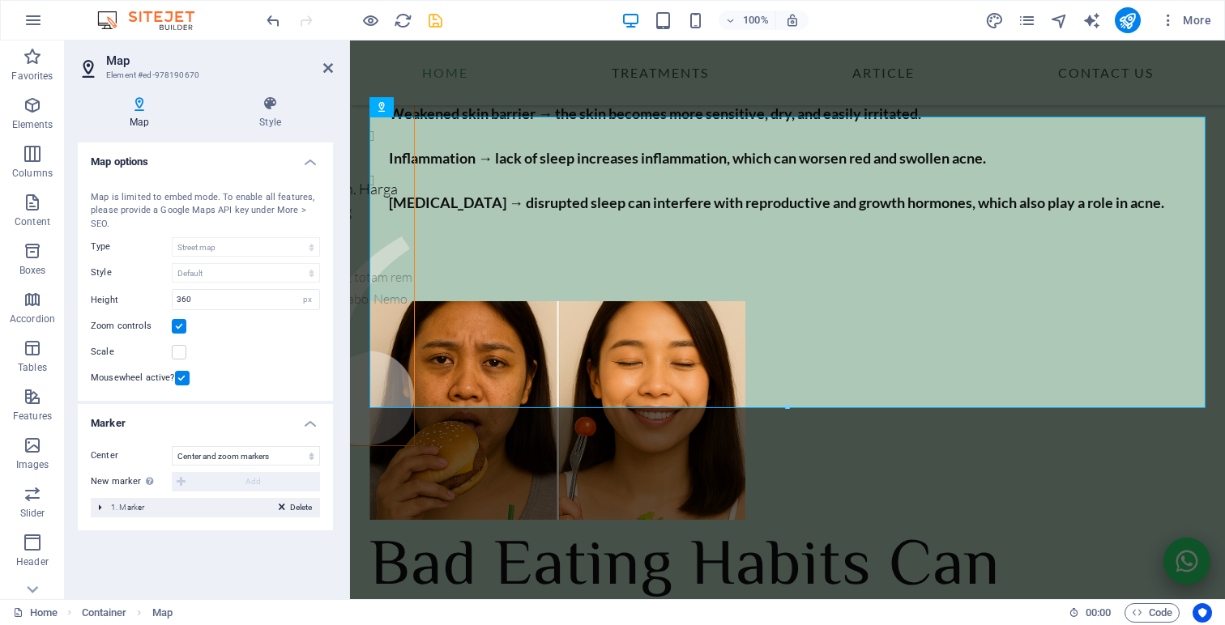
click at [100, 511] on div "Delete 1. Marker" at bounding box center [205, 507] width 229 height 19
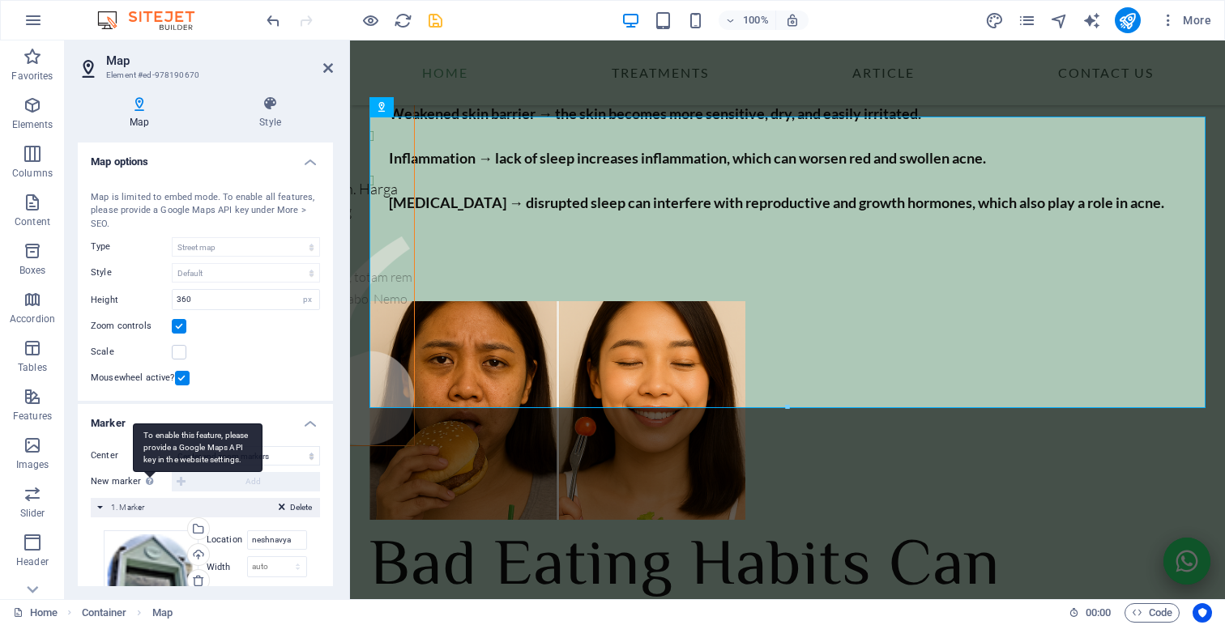
scroll to position [64, 0]
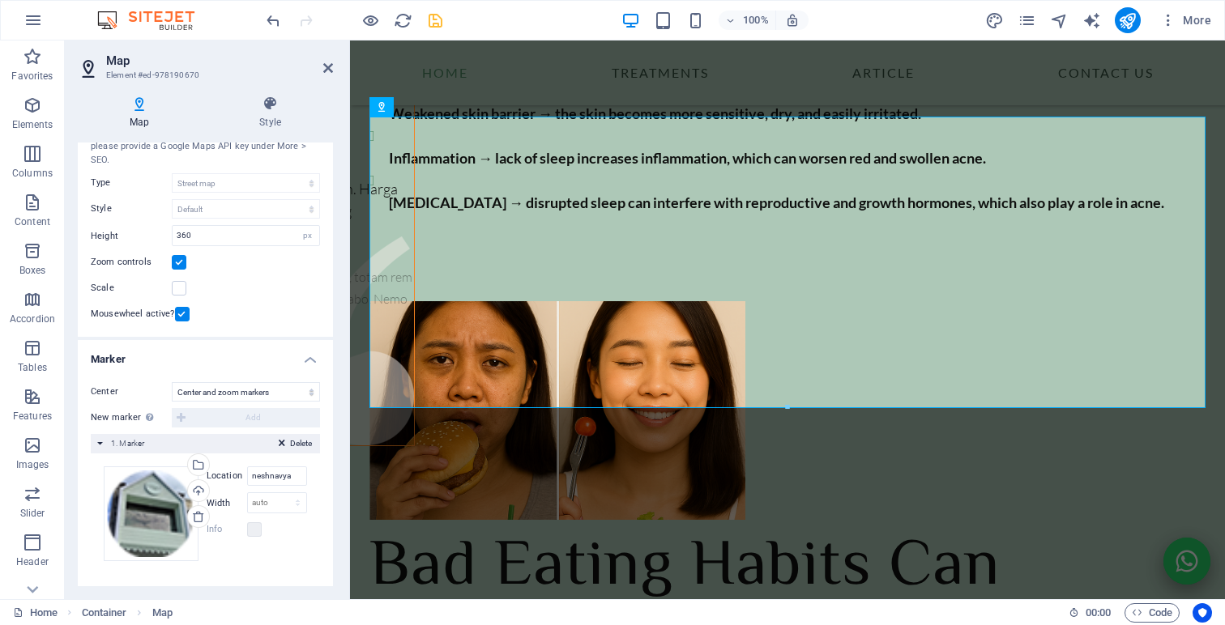
click at [237, 417] on div "New marker To enable this feature, please provide a Google Maps API key in the …" at bounding box center [205, 417] width 229 height 19
click at [427, 109] on icon at bounding box center [429, 107] width 9 height 17
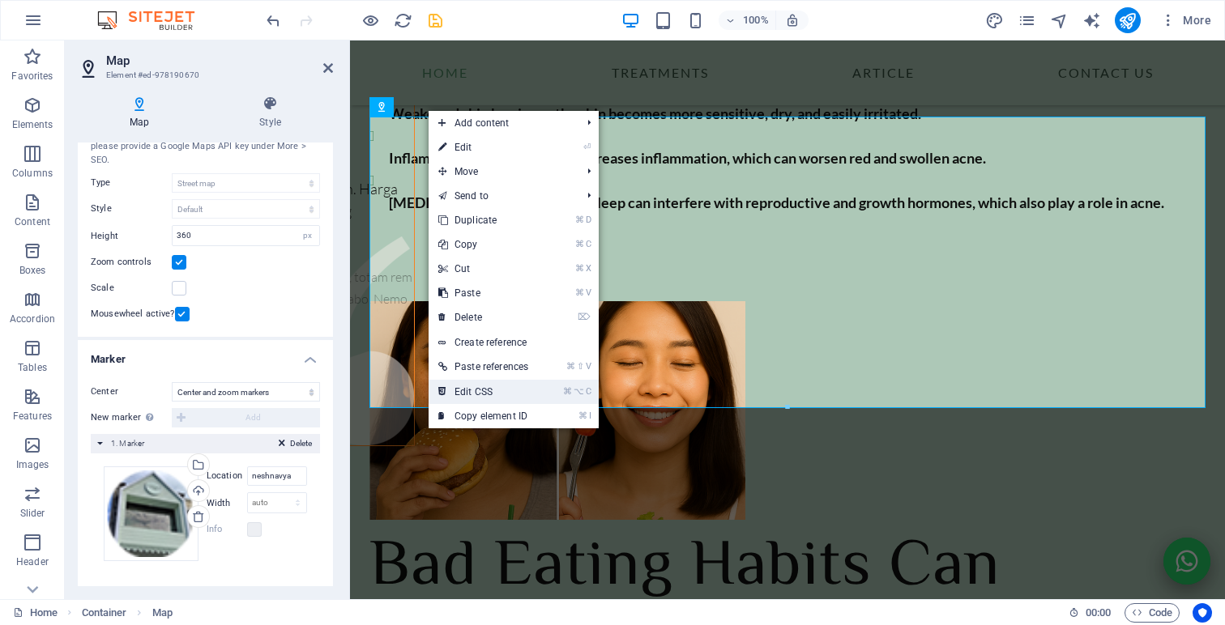
click at [447, 396] on link "⌘ ⌥ C Edit CSS" at bounding box center [483, 392] width 109 height 24
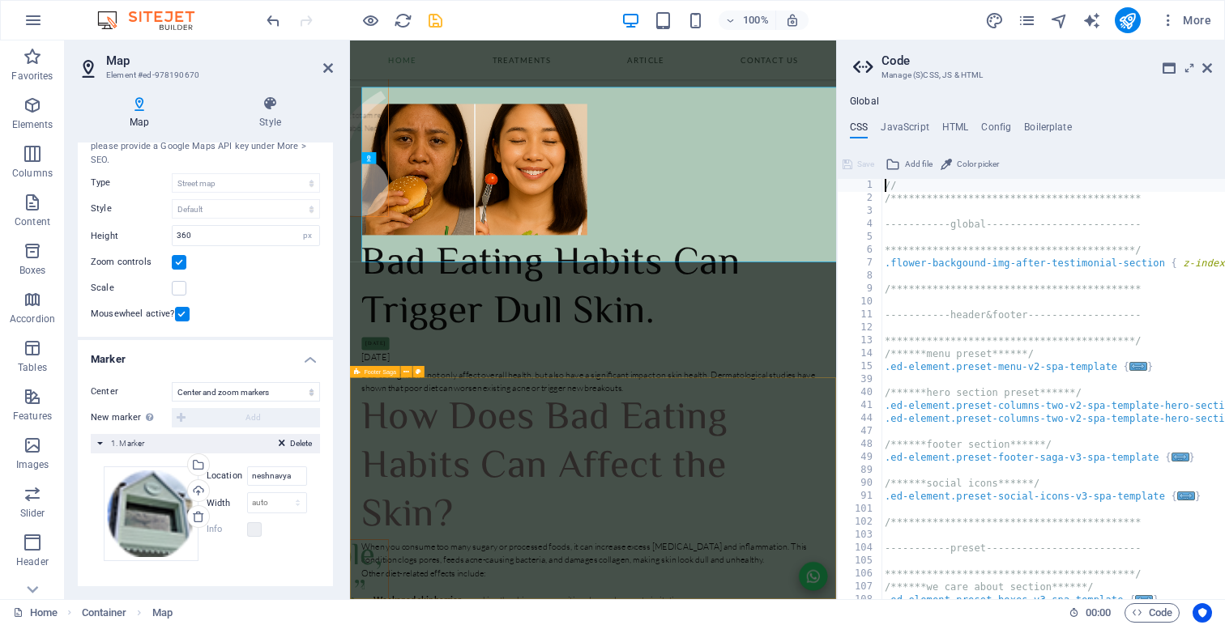
scroll to position [8233, 0]
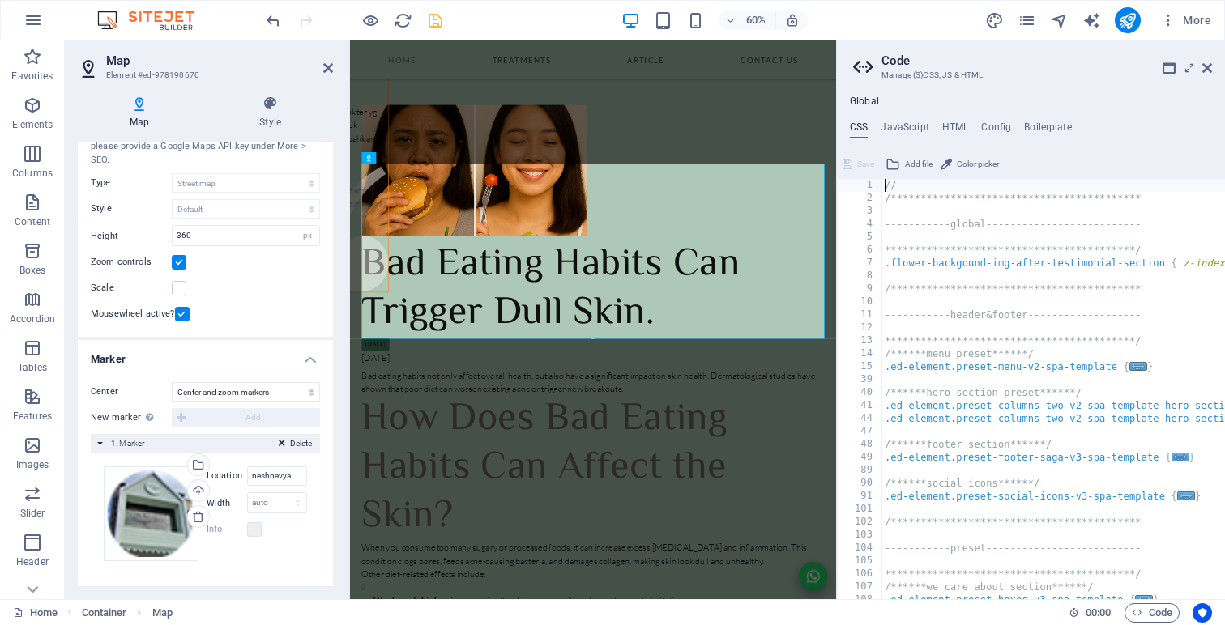
click at [979, 410] on div "**********" at bounding box center [1104, 402] width 446 height 446
type textarea "@include columns-two-v2; }"
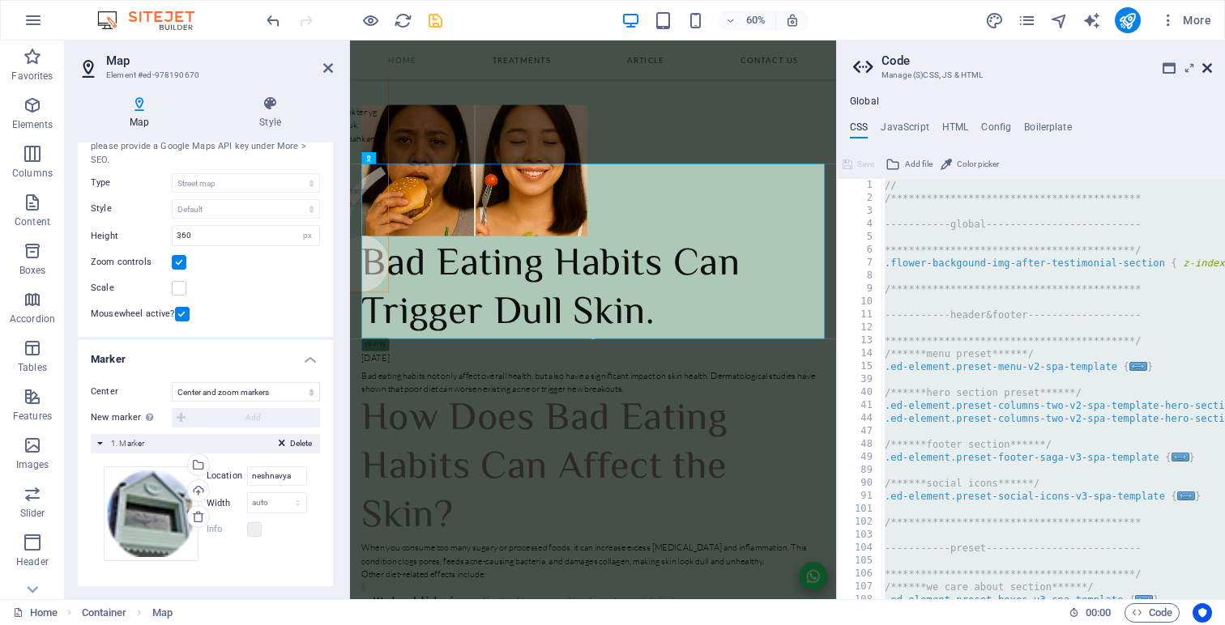
click at [1206, 67] on icon at bounding box center [1207, 68] width 10 height 13
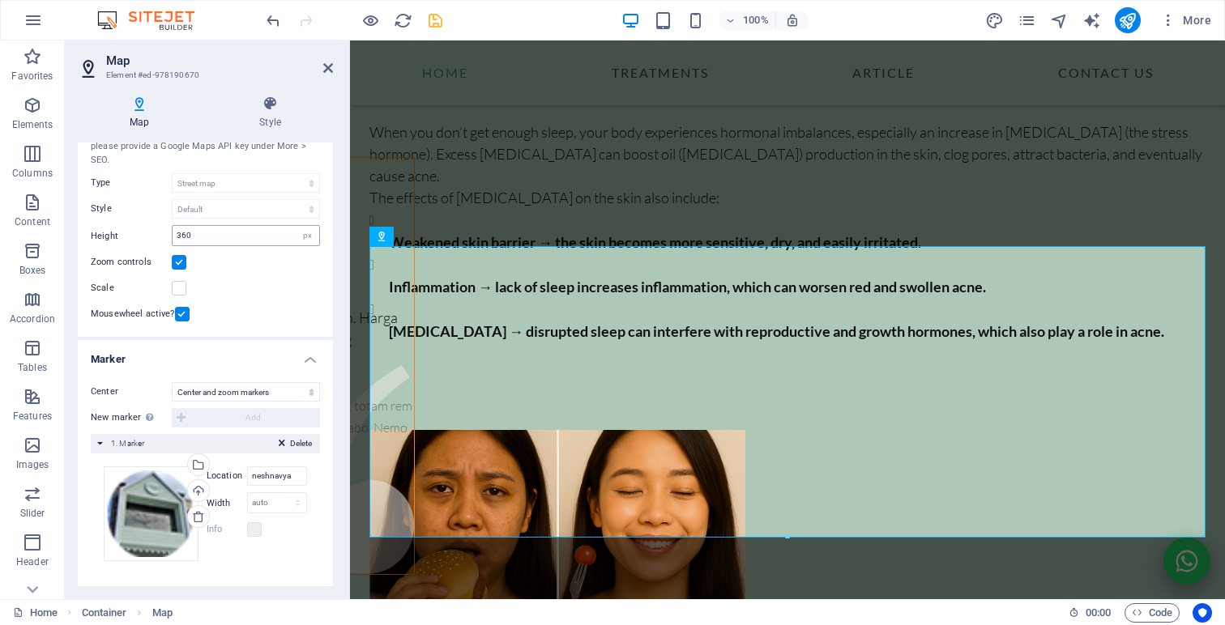
scroll to position [0, 0]
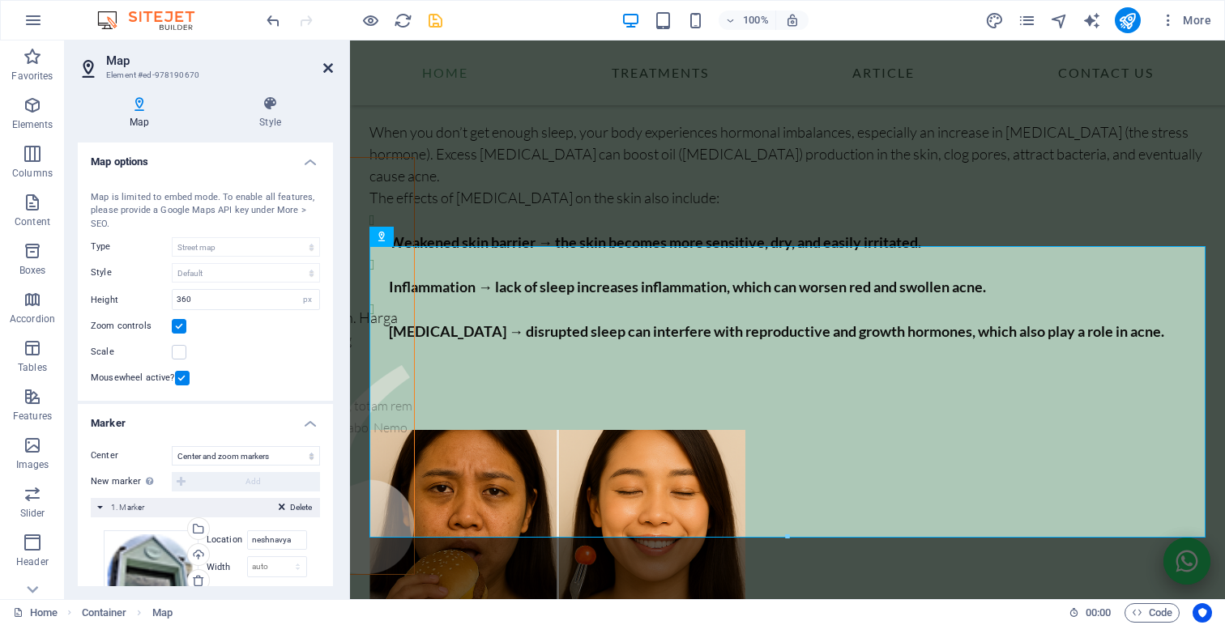
click at [323, 69] on icon at bounding box center [328, 68] width 10 height 13
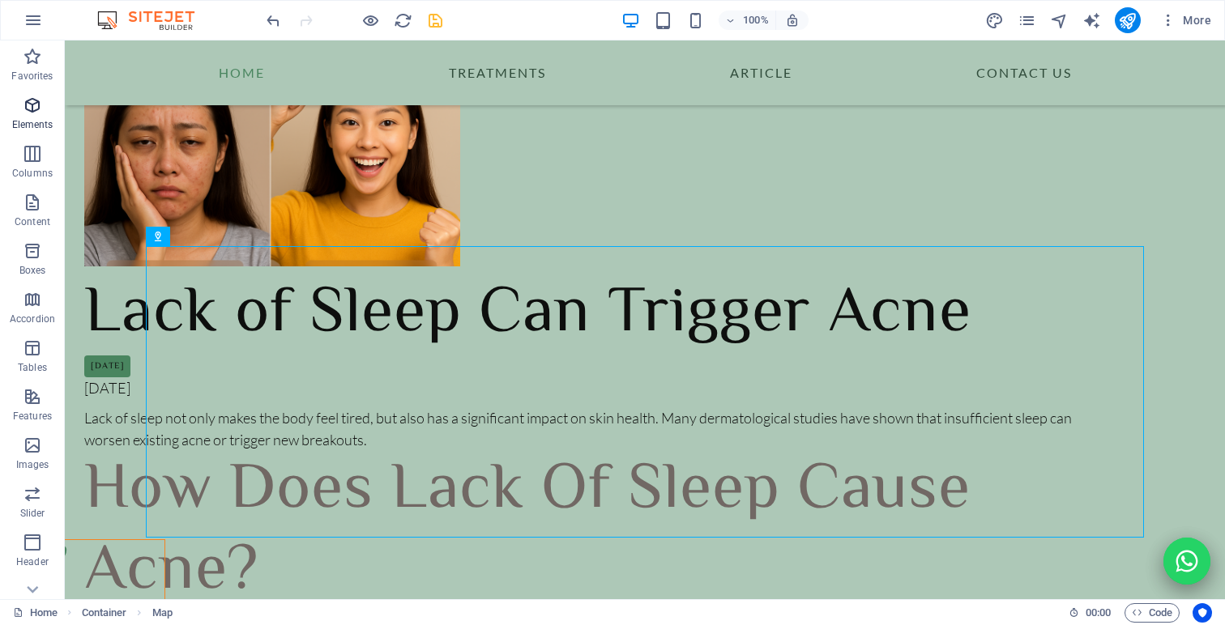
click at [31, 121] on p "Elements" at bounding box center [32, 124] width 41 height 13
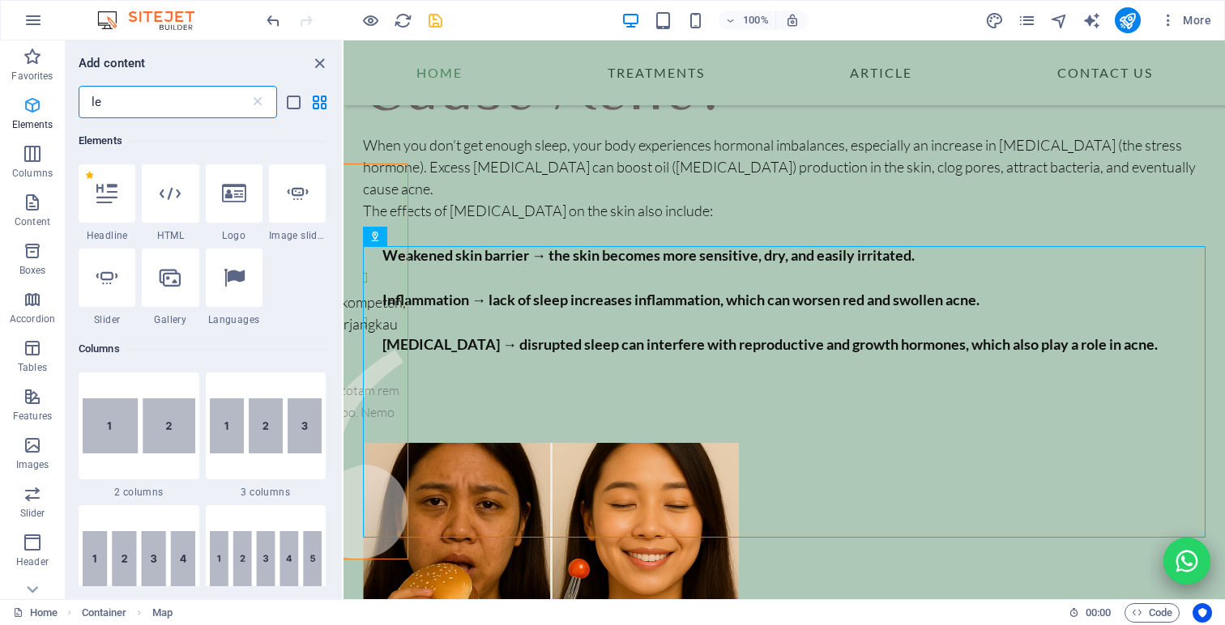
scroll to position [0, 0]
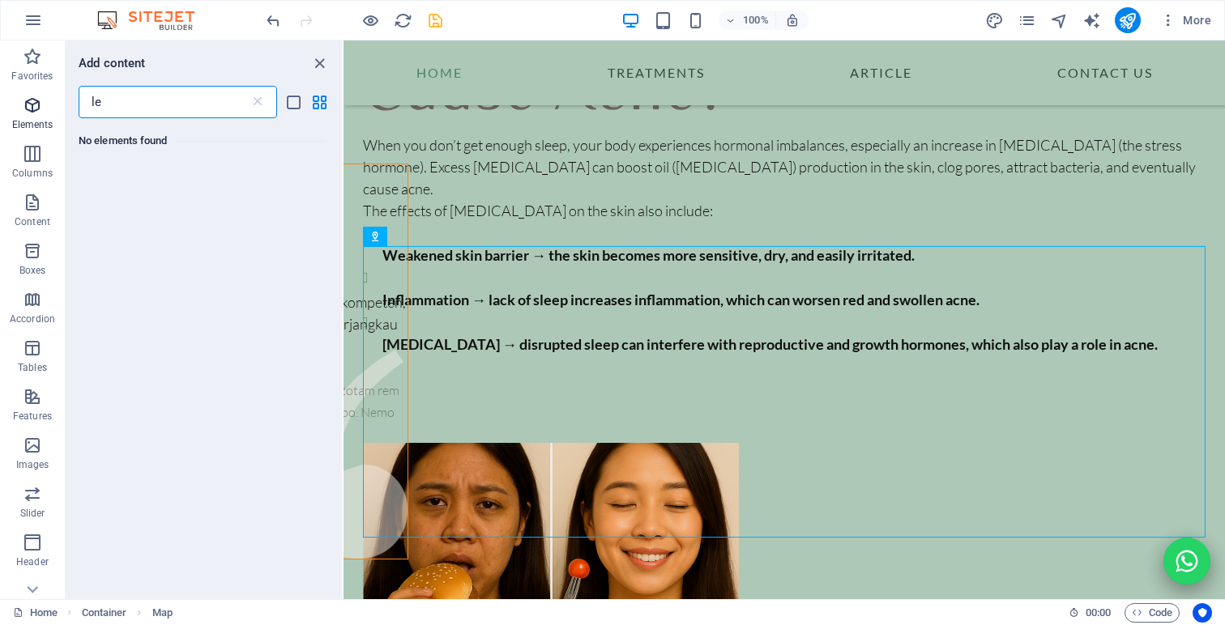
type input "l"
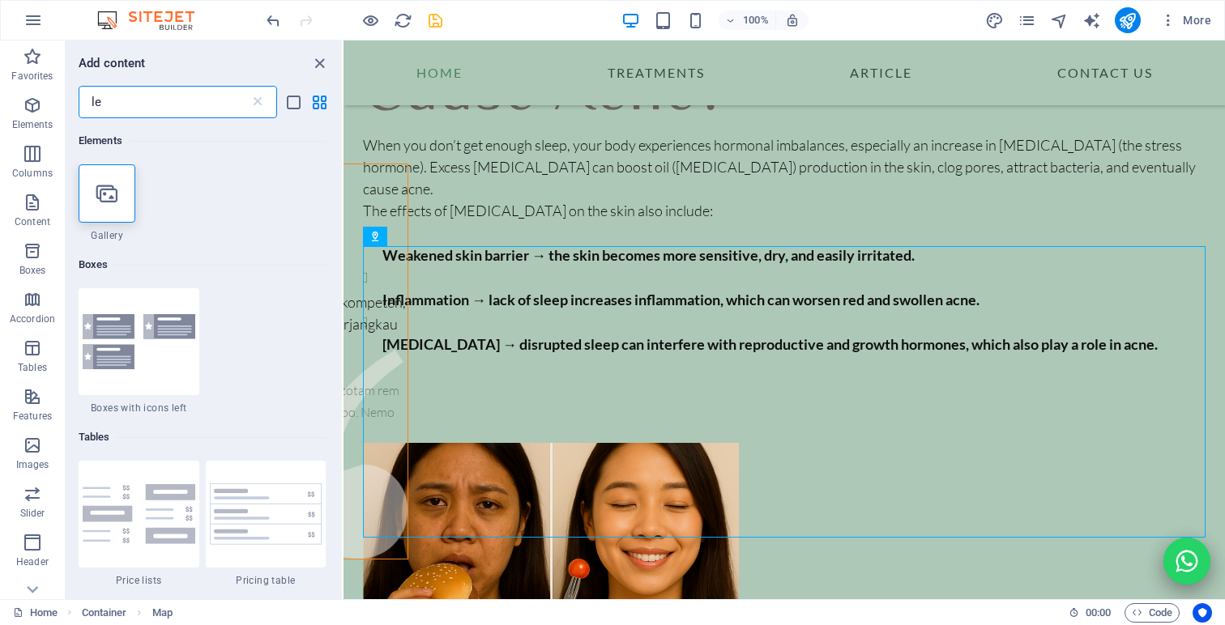
type input "l"
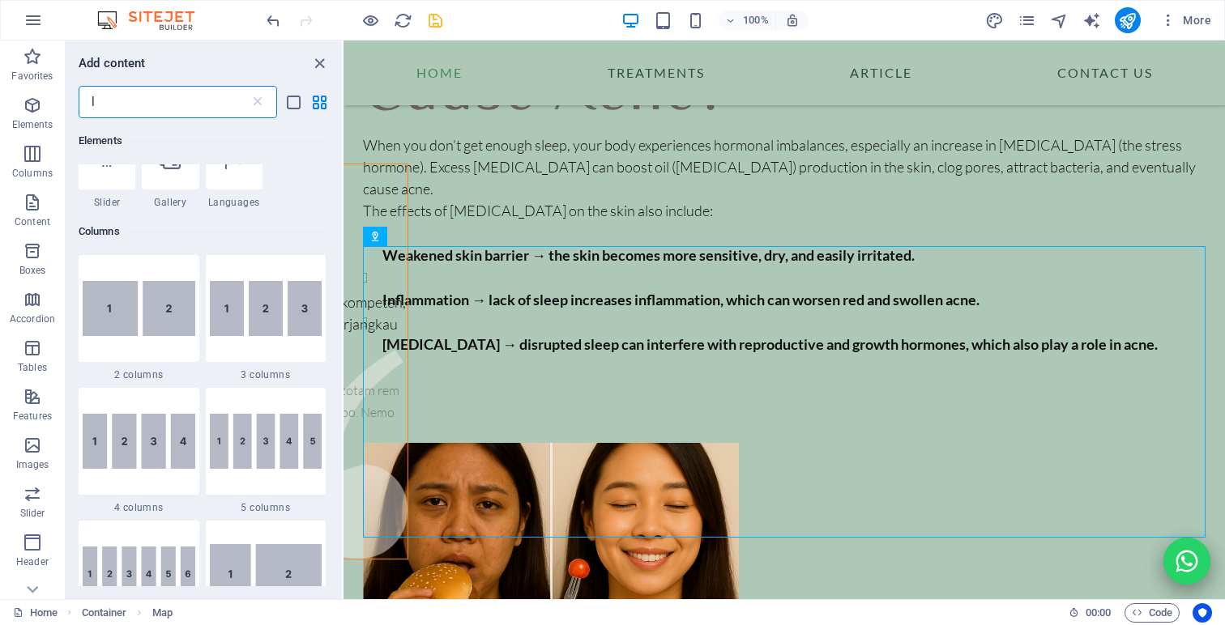
scroll to position [364, 0]
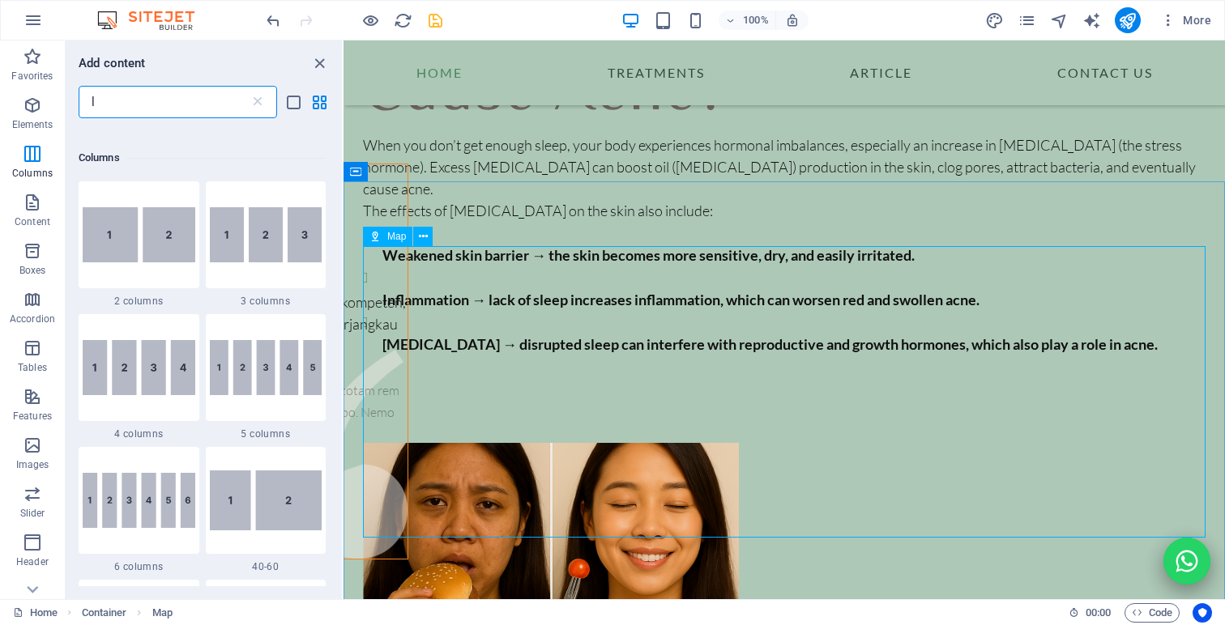
click at [395, 240] on span "Map" at bounding box center [396, 237] width 19 height 10
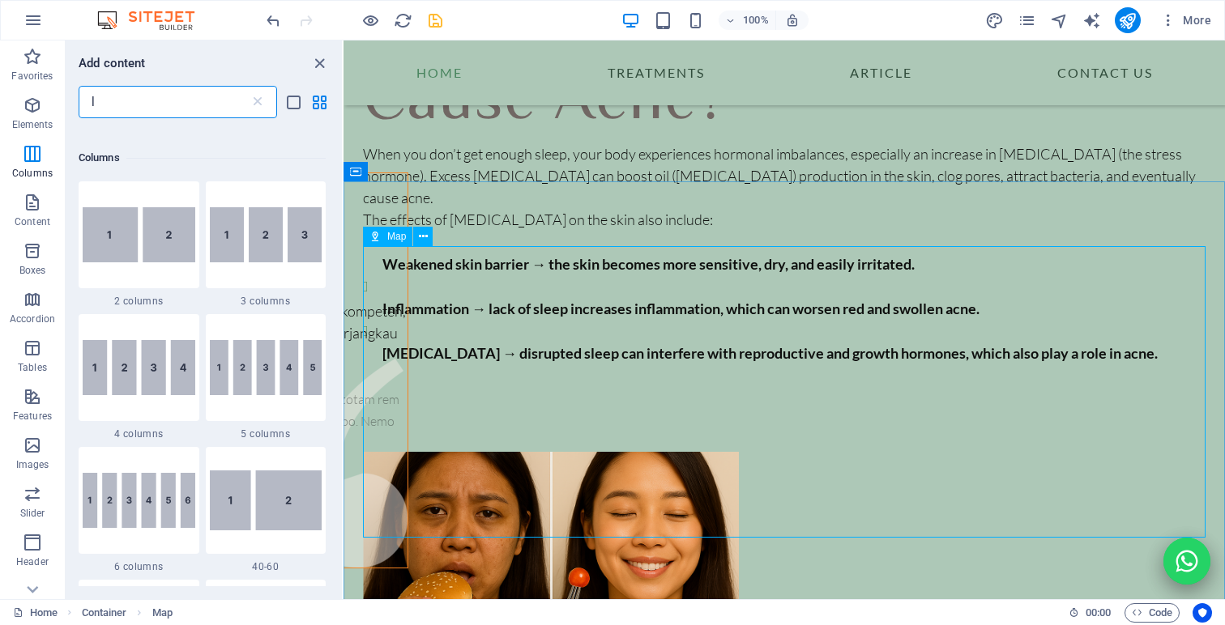
select select "2"
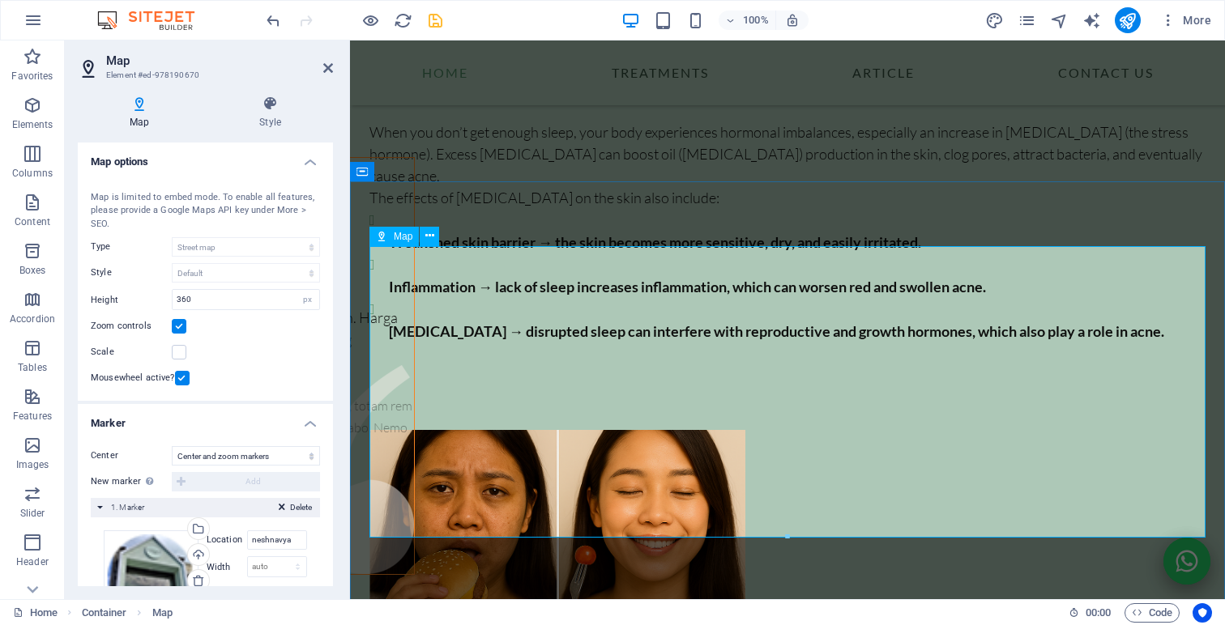
click at [395, 240] on span "Map" at bounding box center [403, 237] width 19 height 10
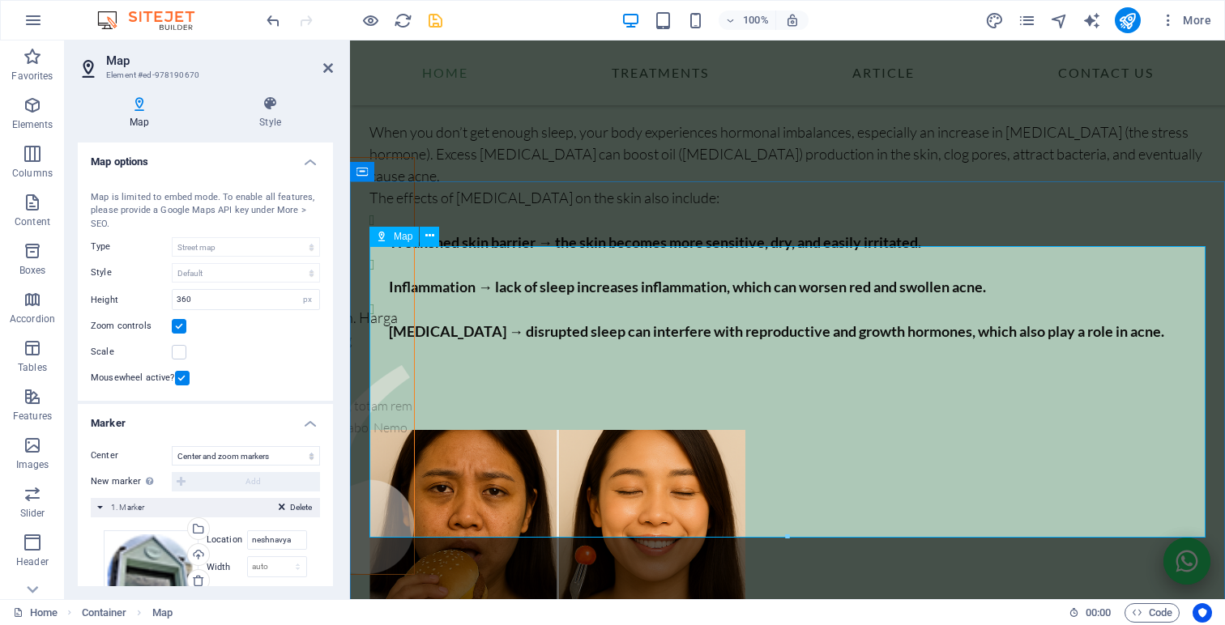
click at [395, 240] on span "Map" at bounding box center [403, 237] width 19 height 10
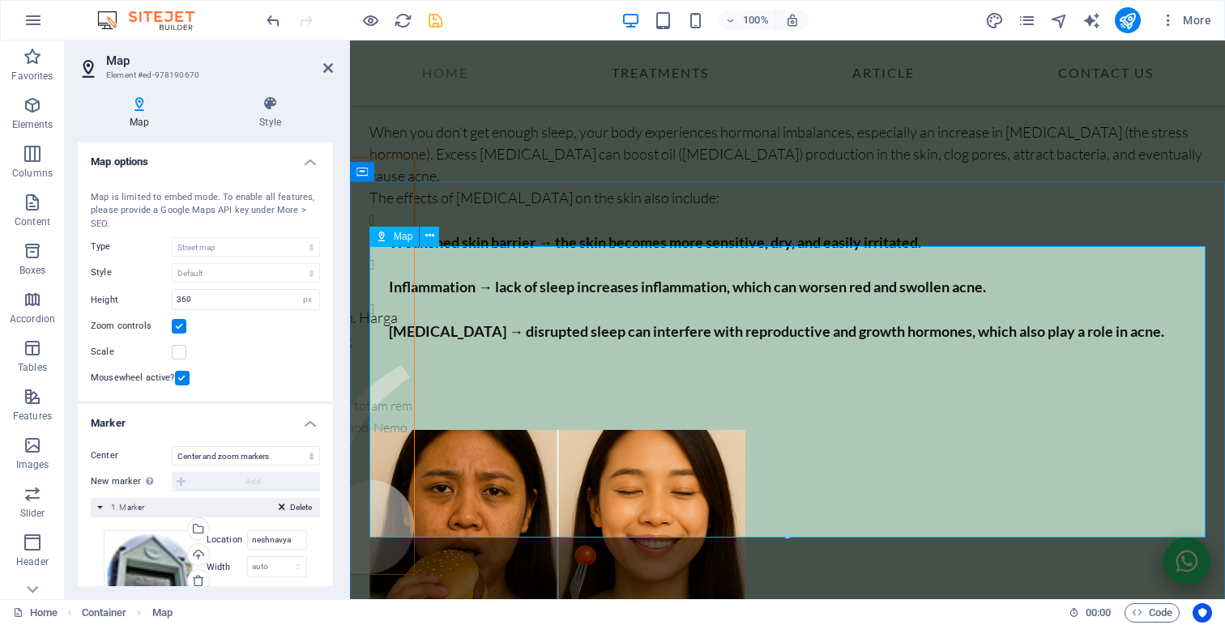
click at [325, 64] on icon at bounding box center [328, 68] width 10 height 13
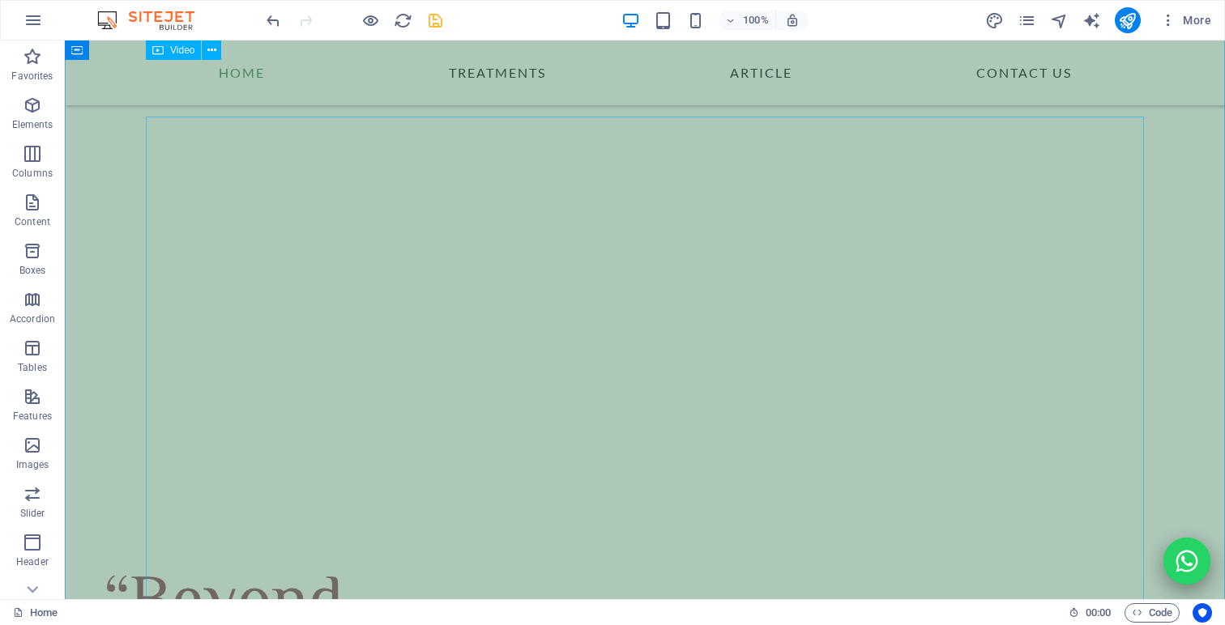
scroll to position [0, 0]
